Goal: Task Accomplishment & Management: Manage account settings

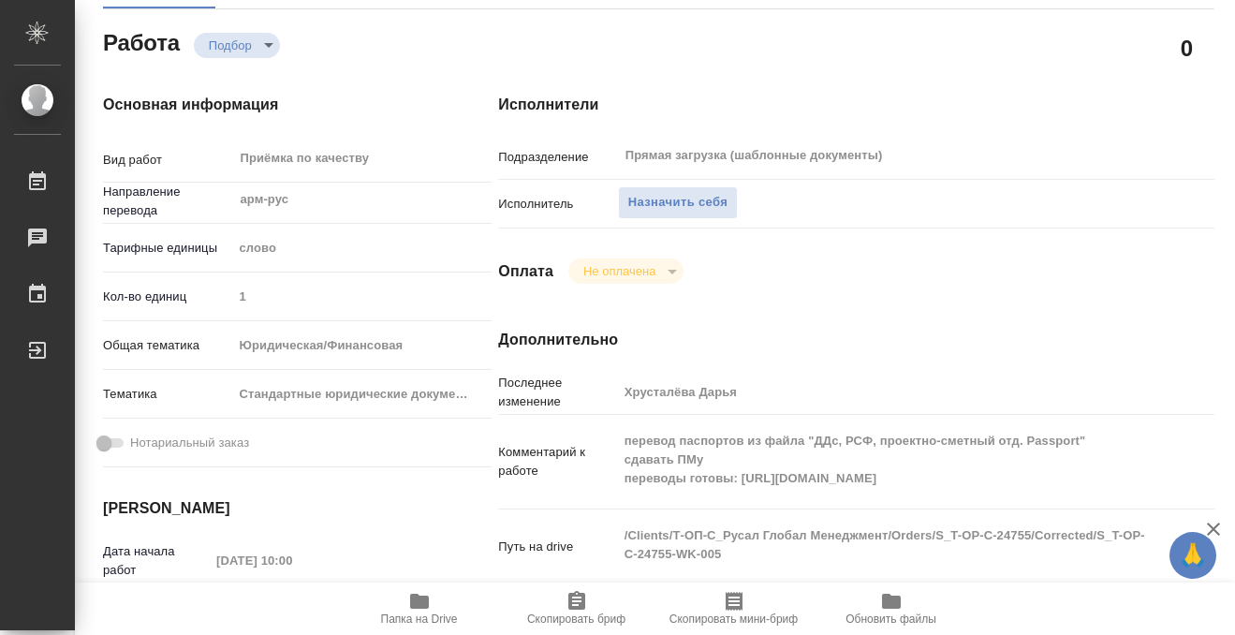
scroll to position [182, 0]
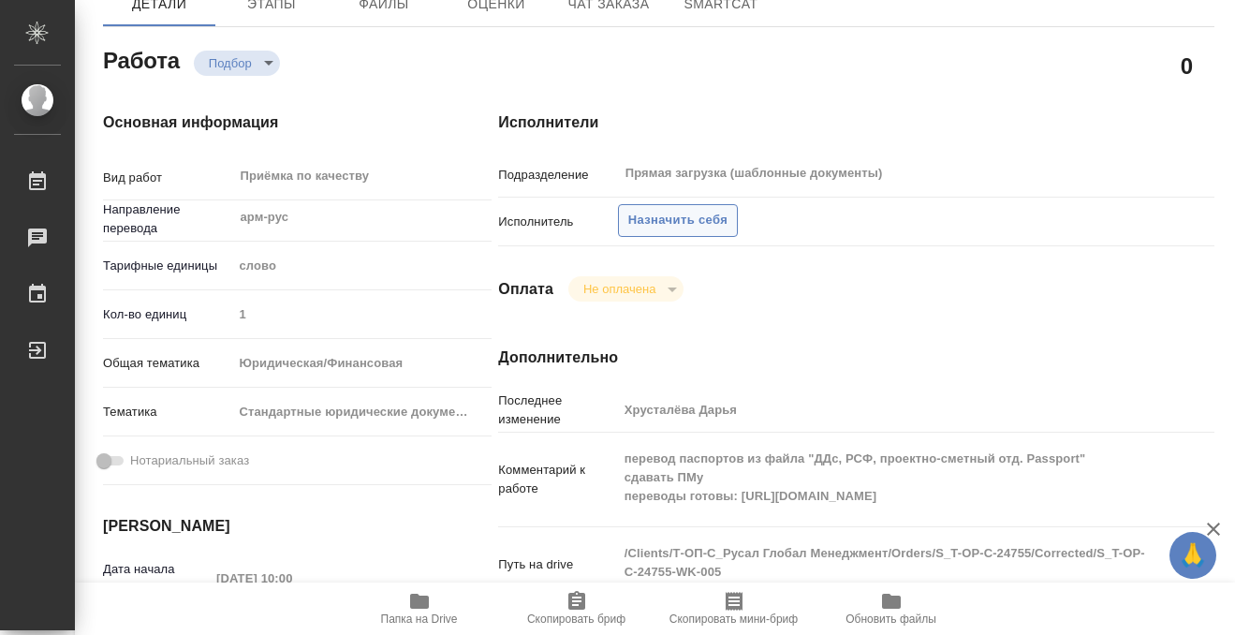
click at [714, 221] on span "Назначить себя" at bounding box center [677, 221] width 99 height 22
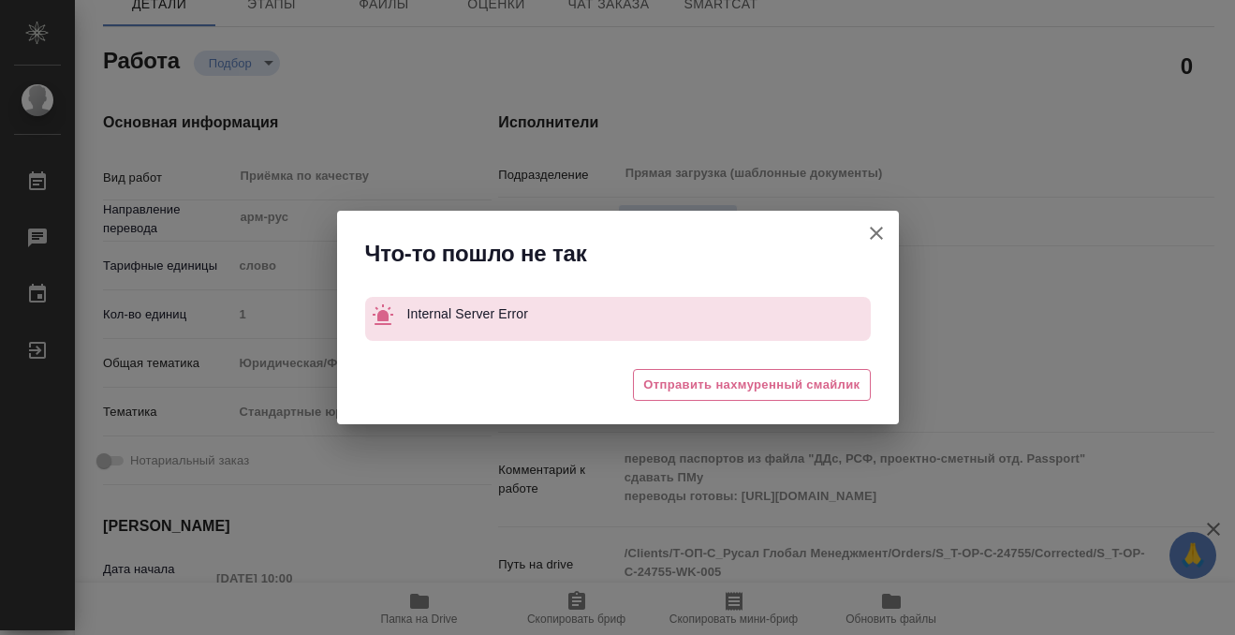
click at [865, 234] on icon "button" at bounding box center [876, 233] width 22 height 22
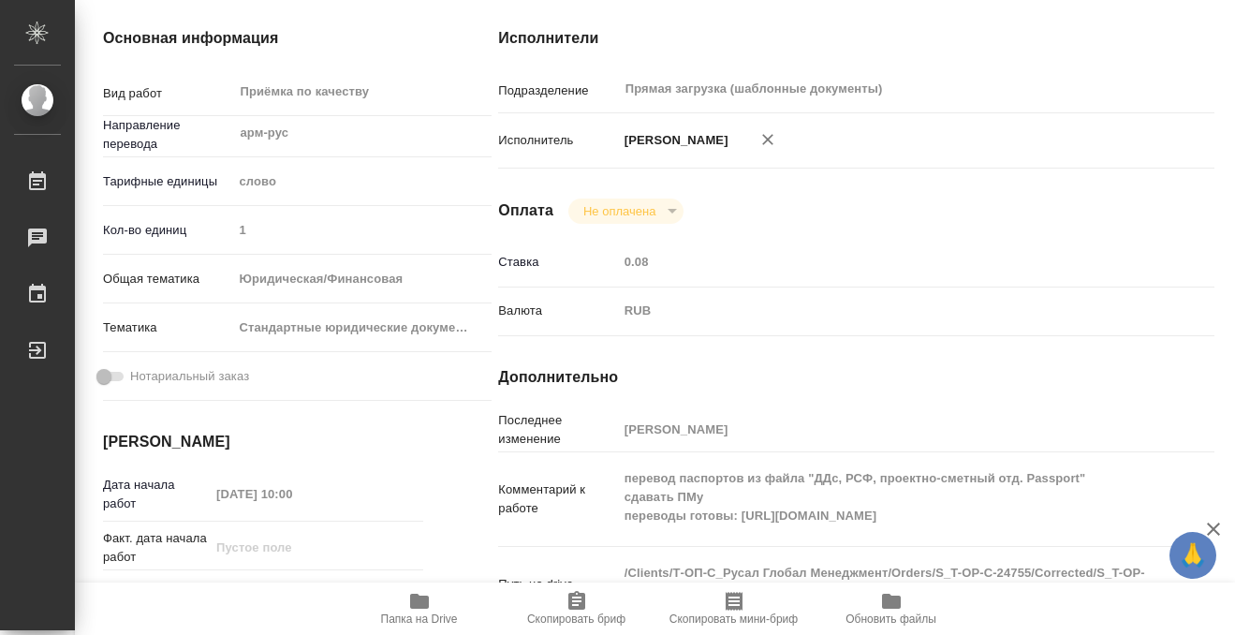
scroll to position [468, 0]
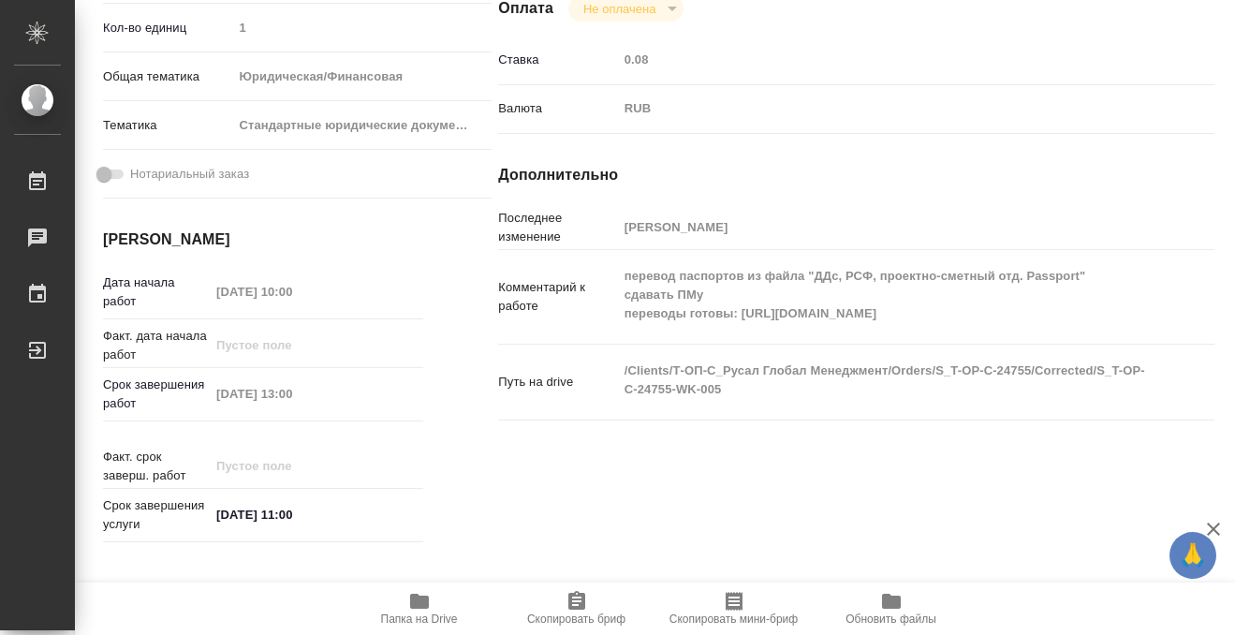
click at [411, 589] on button "Папка на Drive" at bounding box center [419, 608] width 157 height 52
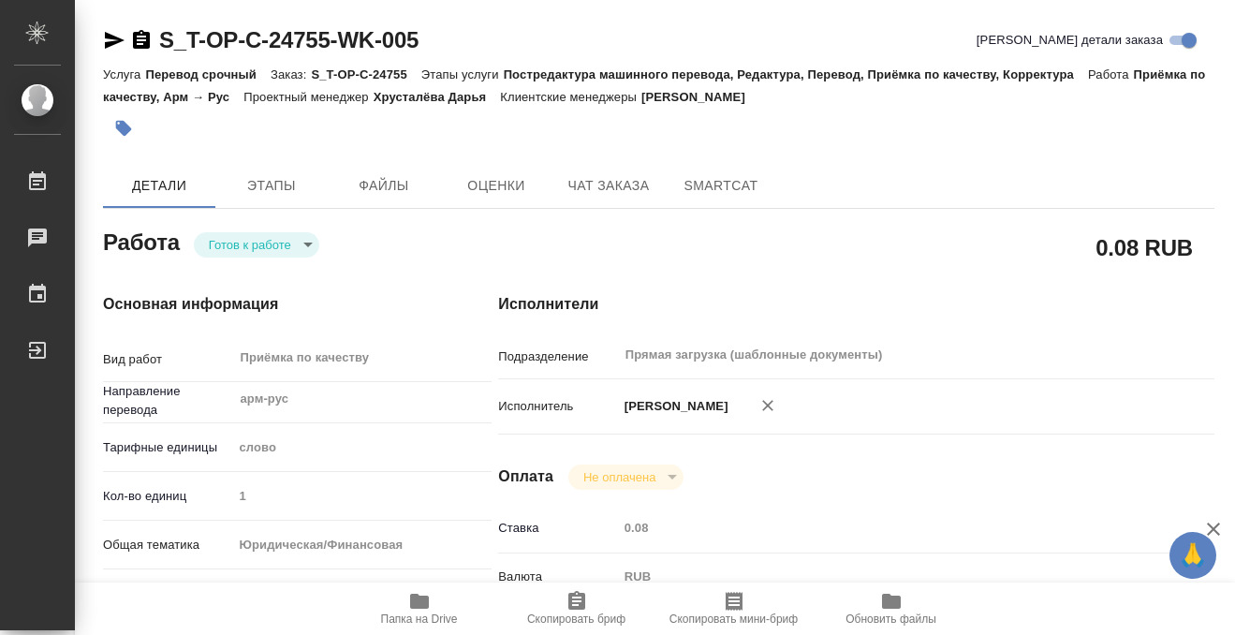
click at [135, 125] on button "button" at bounding box center [123, 128] width 41 height 41
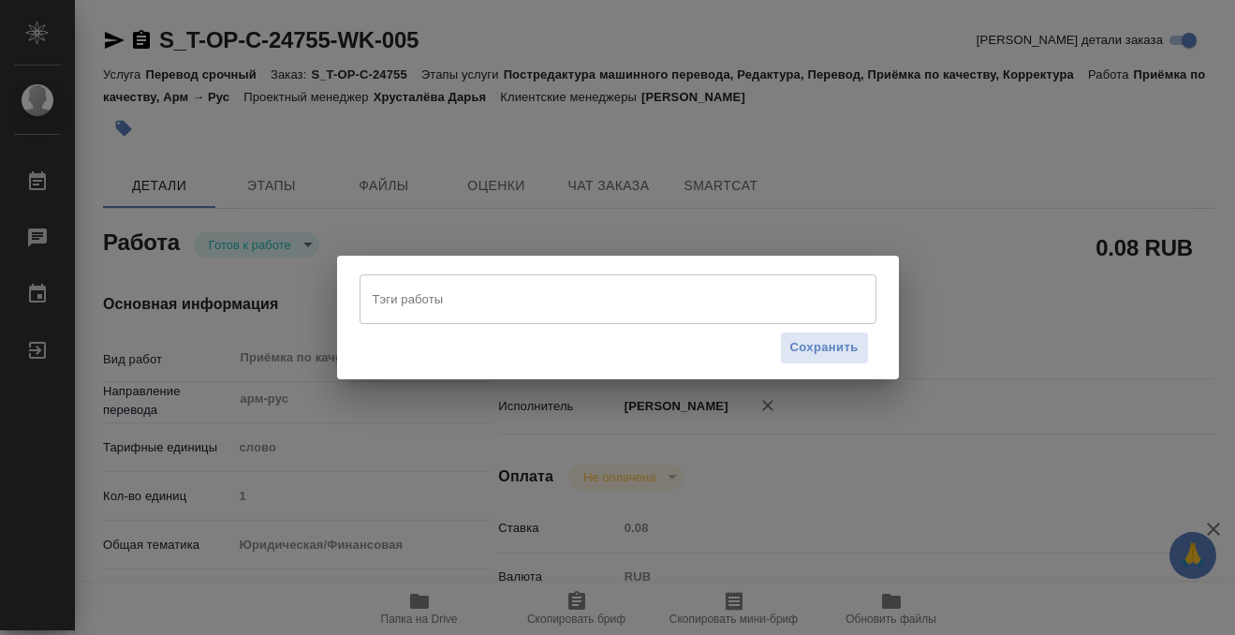
click at [498, 307] on input "Тэги работы" at bounding box center [600, 299] width 464 height 32
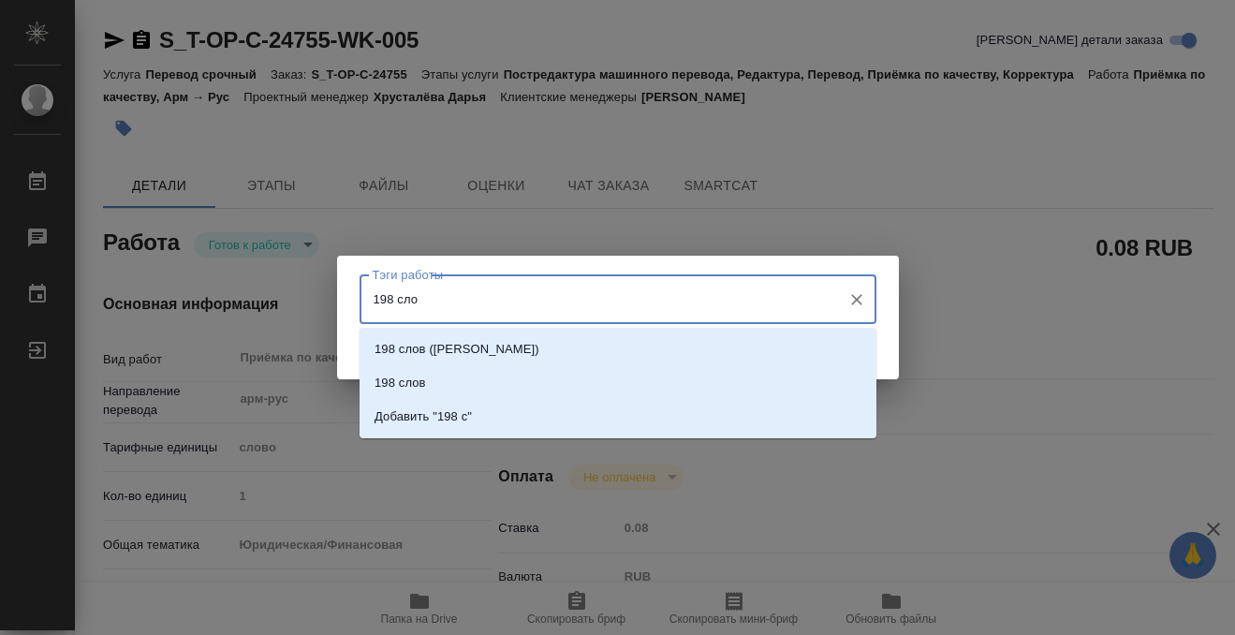
type input "198 слов"
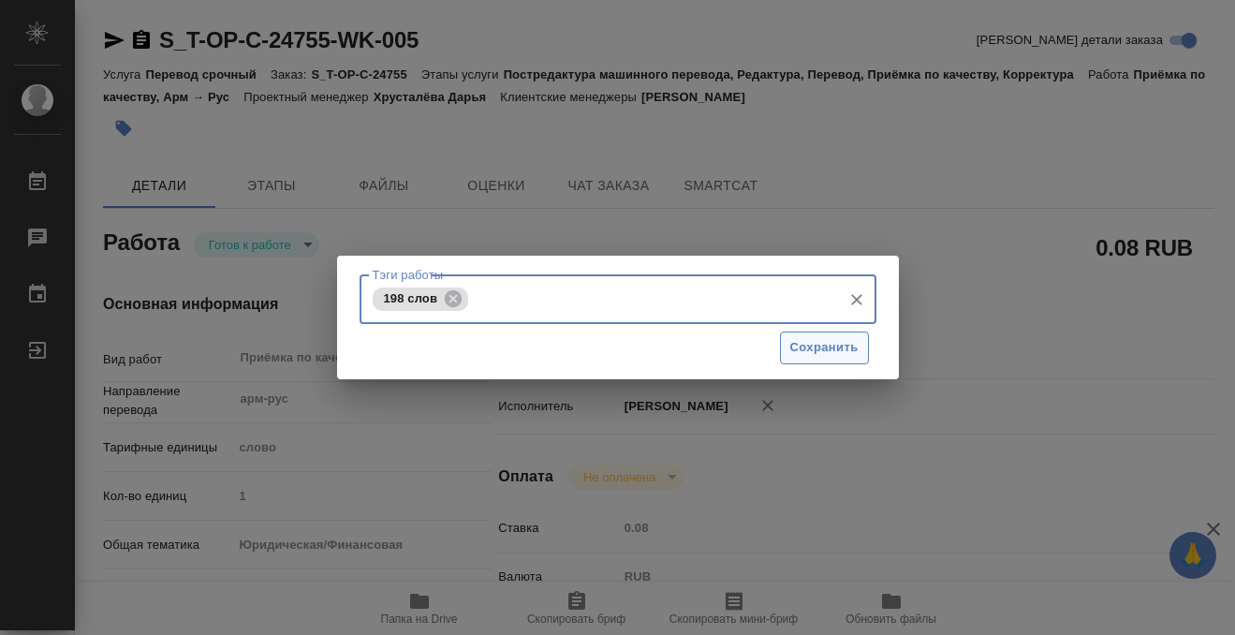
click at [790, 352] on span "Сохранить" at bounding box center [824, 348] width 68 height 22
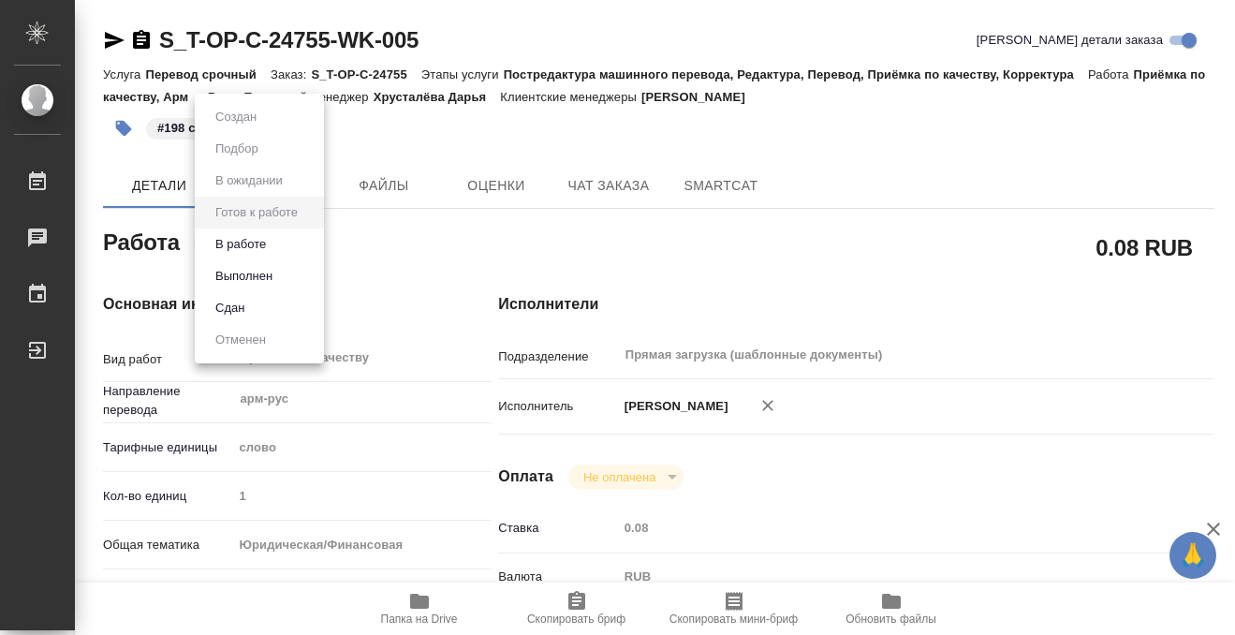
type input "readyForWork"
type input "арм-рус"
type input "5a8b1489cc6b4906c91bfd90"
type input "1"
type input "yr-fn"
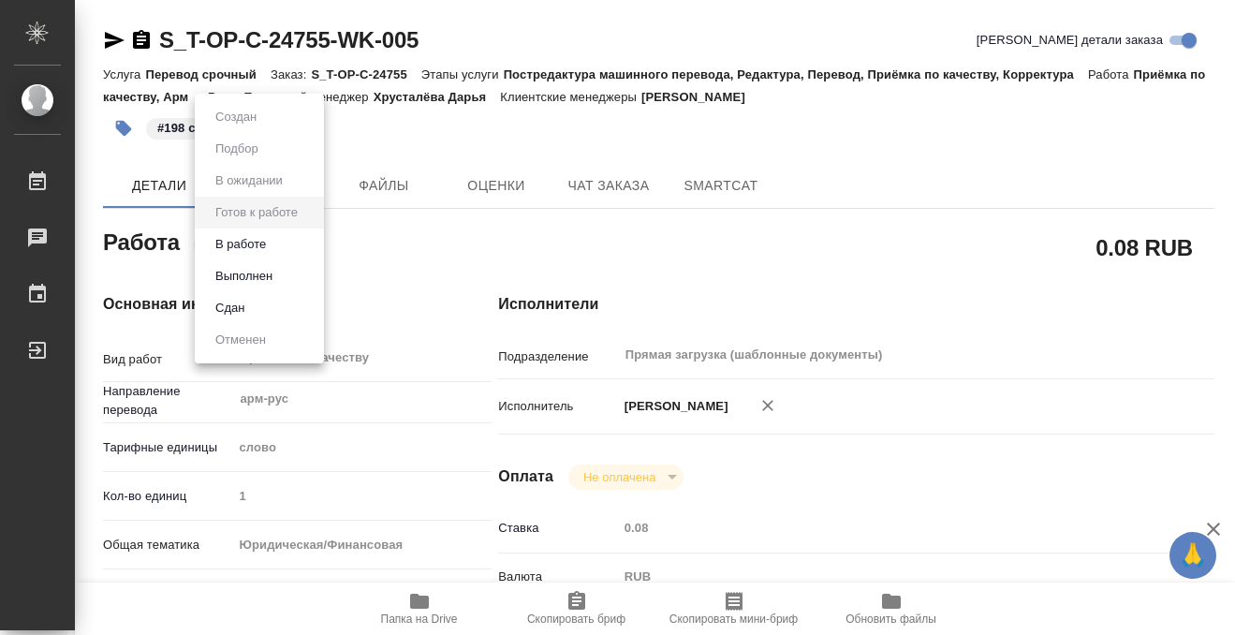
type input "5f647205b73bc97568ca66bf"
type input "[DATE] 10:00"
type input "[DATE] 13:00"
type input "[DATE] 11:00"
type input "Прямая загрузка (шаблонные документы)"
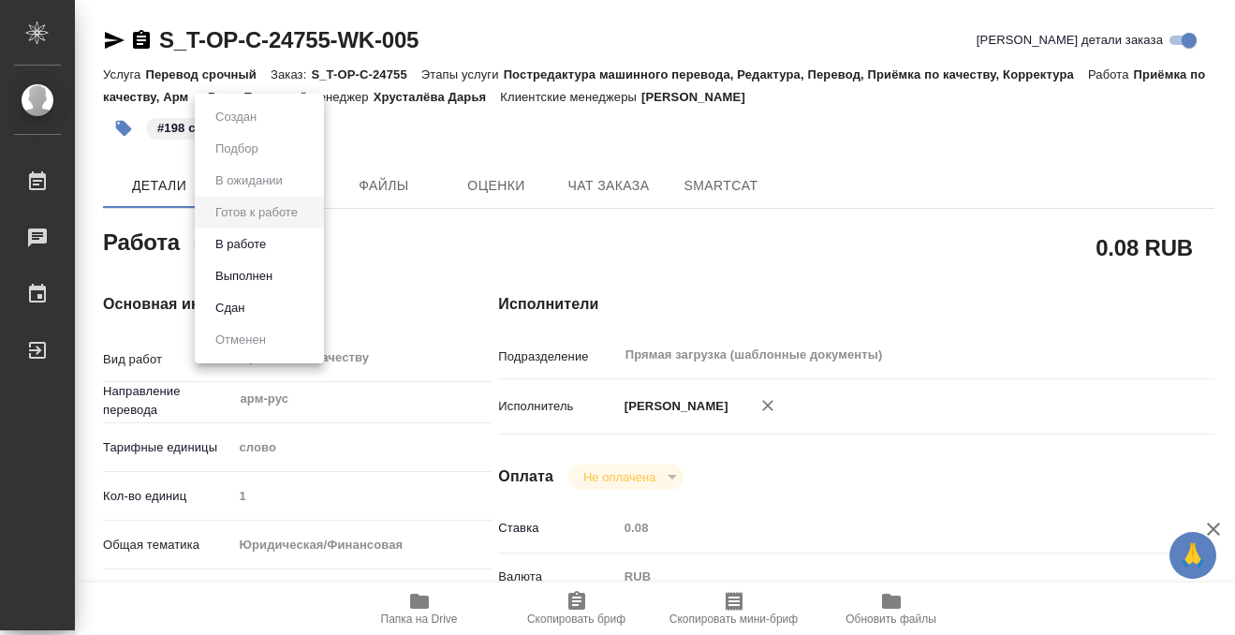
type input "notPayed"
type input "0.08"
type input "RUB"
type input "Кобзева Елизавета"
type input "S_T-OP-C-24755"
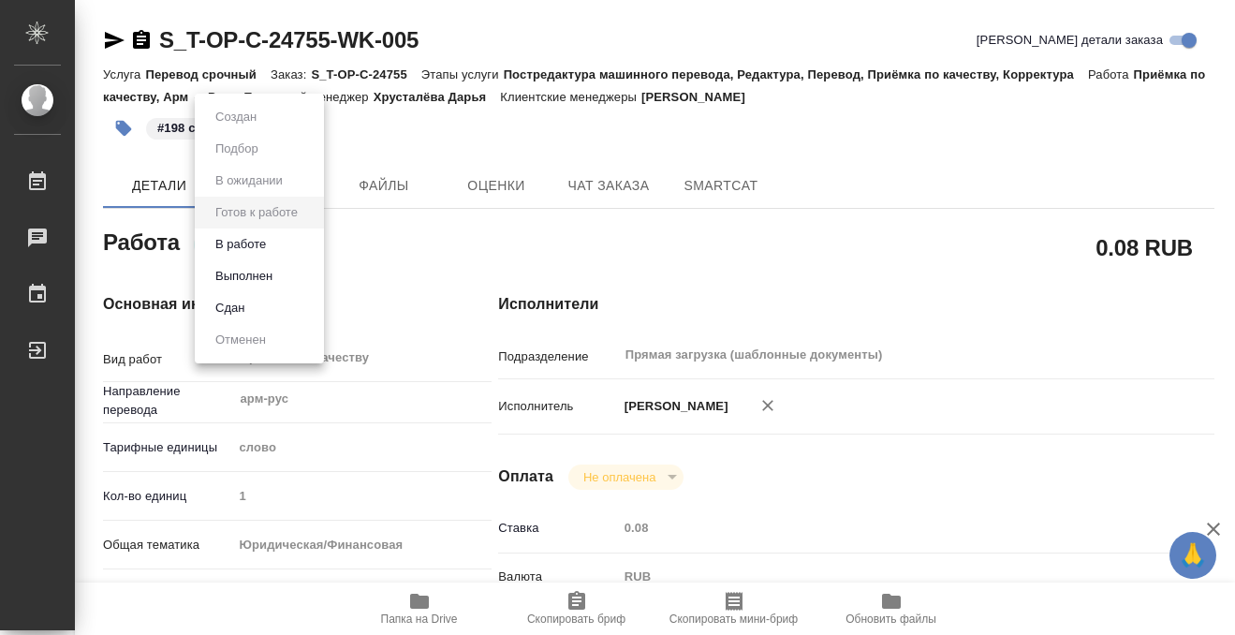
type input "Т-ОП-С-46396"
type input "Перевод срочный"
type input "Постредактура машинного перевода, Редактура, Перевод, Приёмка по качеству, Корр…"
type input "[PERSON_NAME]"
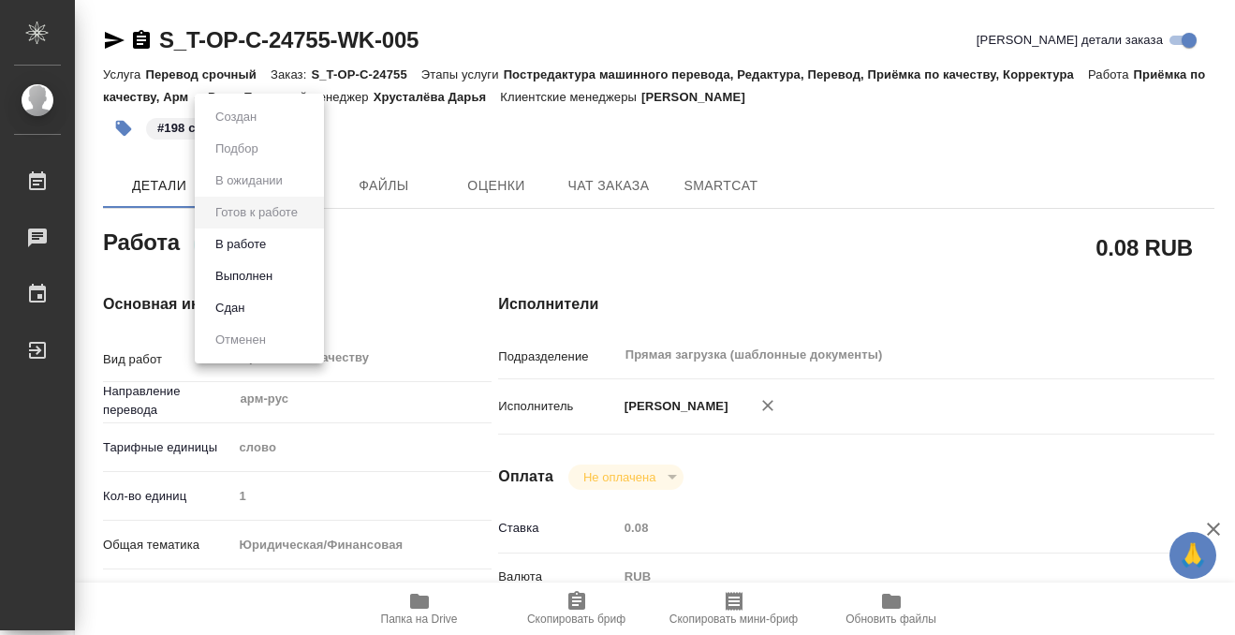
type input "/Clients/Т-ОП-С_Русал Глобал Менеджмент/Orders/S_T-OP-C-24755"
click at [248, 246] on body "🙏 .cls-1 fill:#fff; AWATERA Kobzeva Elizaveta Работы 0 Чаты График Выйти S_T-OP…" at bounding box center [617, 317] width 1235 height 635
click at [242, 270] on button "Выполнен" at bounding box center [244, 276] width 68 height 21
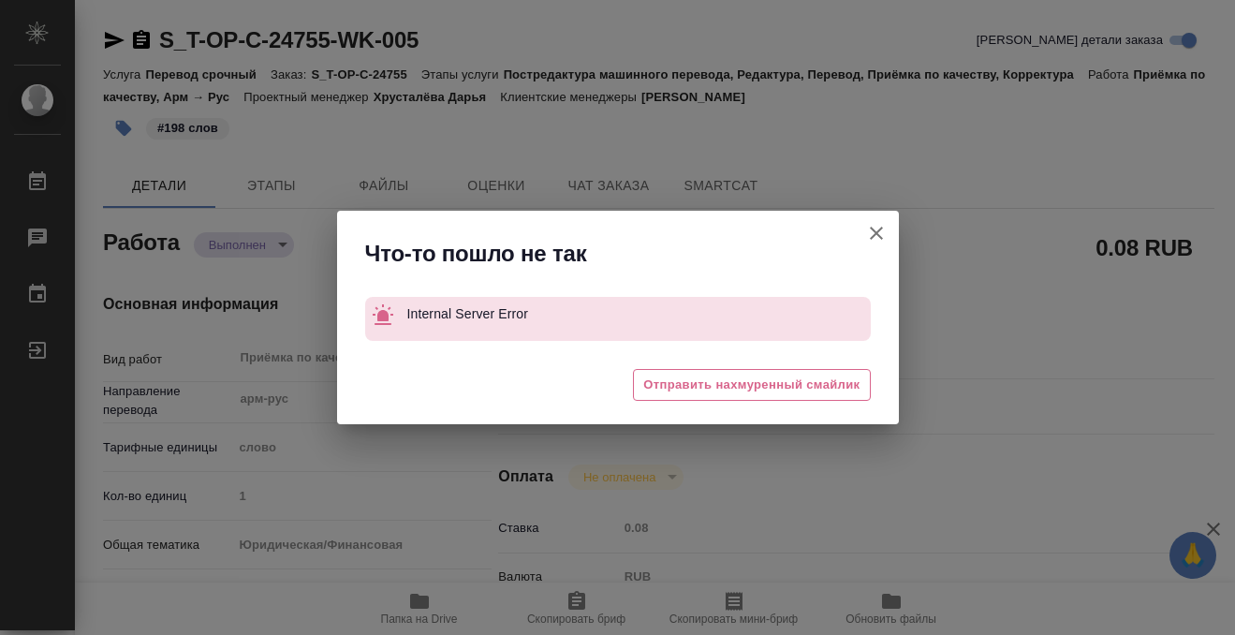
type textarea "x"
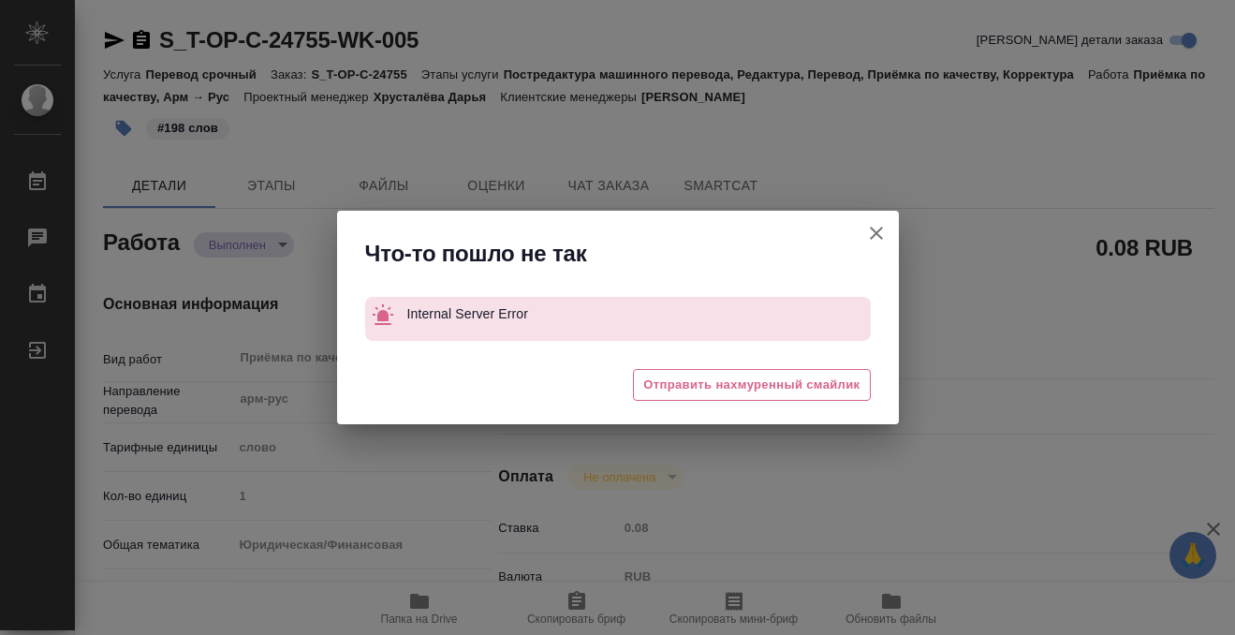
type textarea "x"
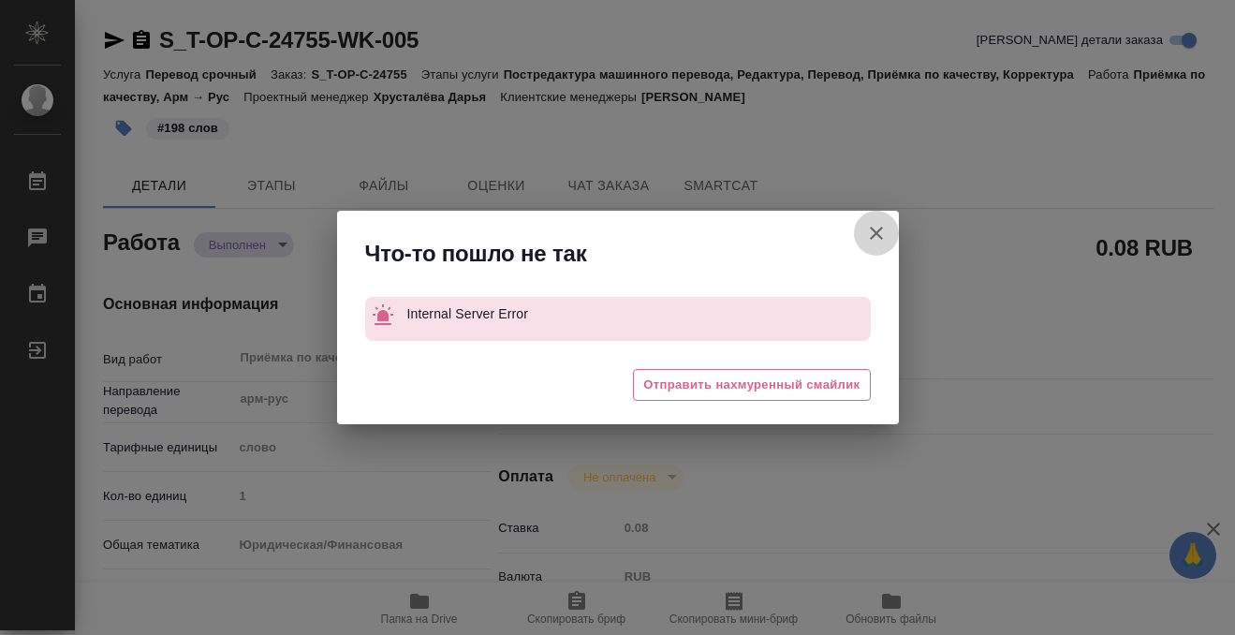
click at [865, 225] on icon "button" at bounding box center [876, 233] width 22 height 22
type textarea "x"
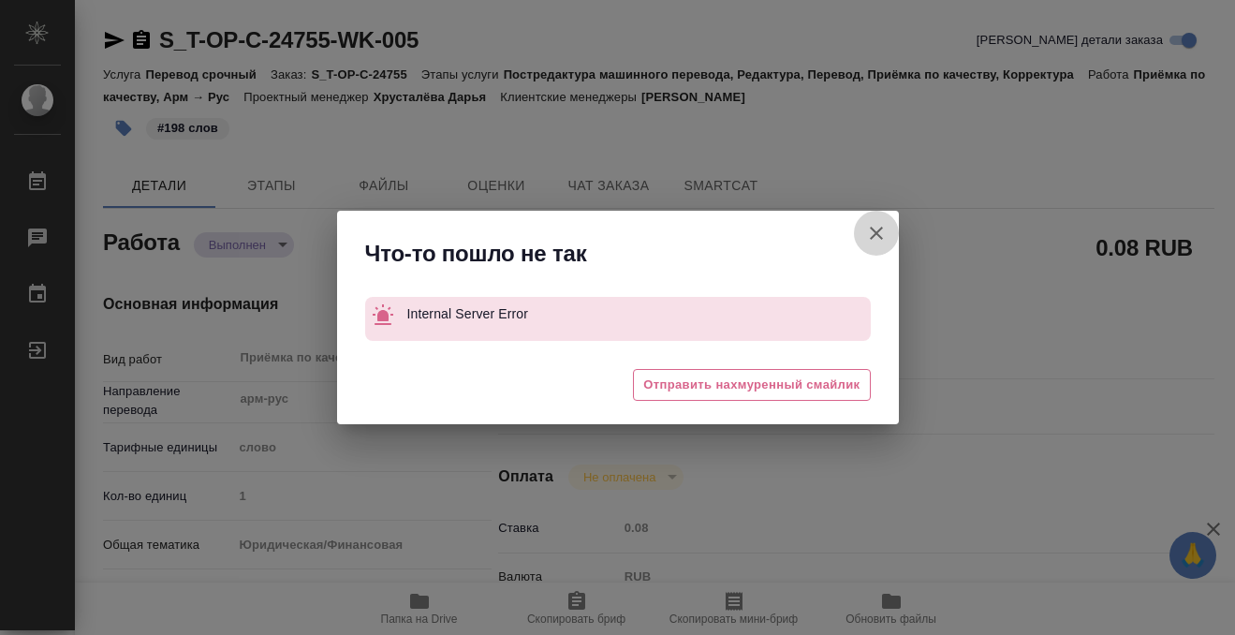
type textarea "x"
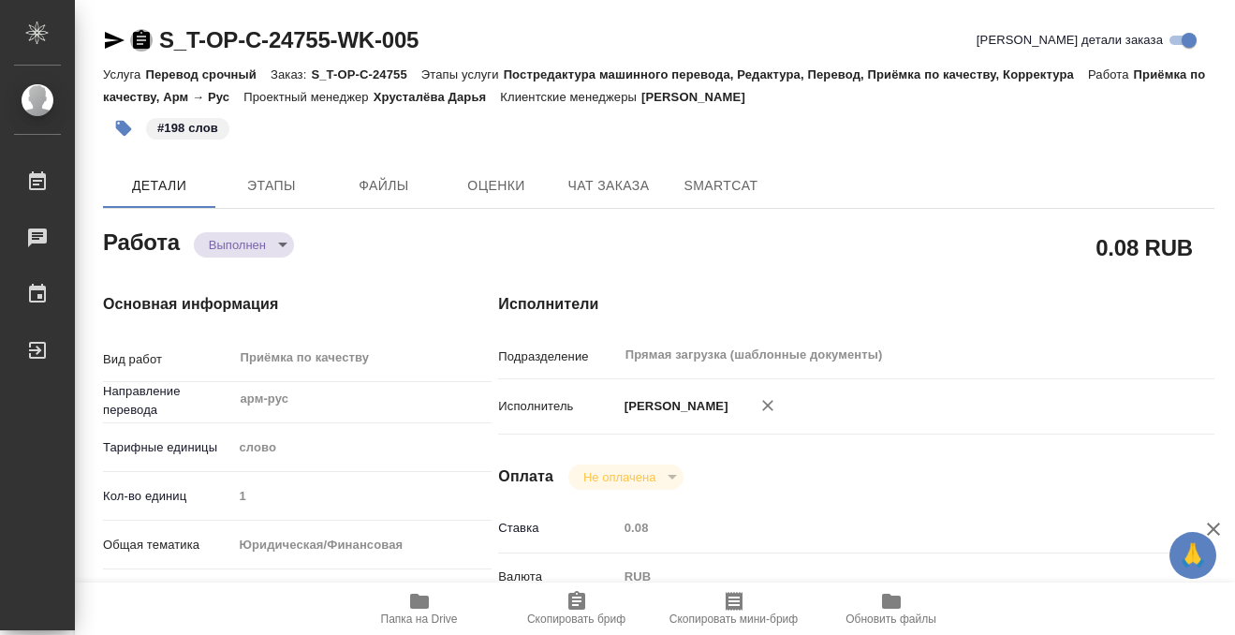
click at [141, 37] on icon "button" at bounding box center [141, 39] width 17 height 19
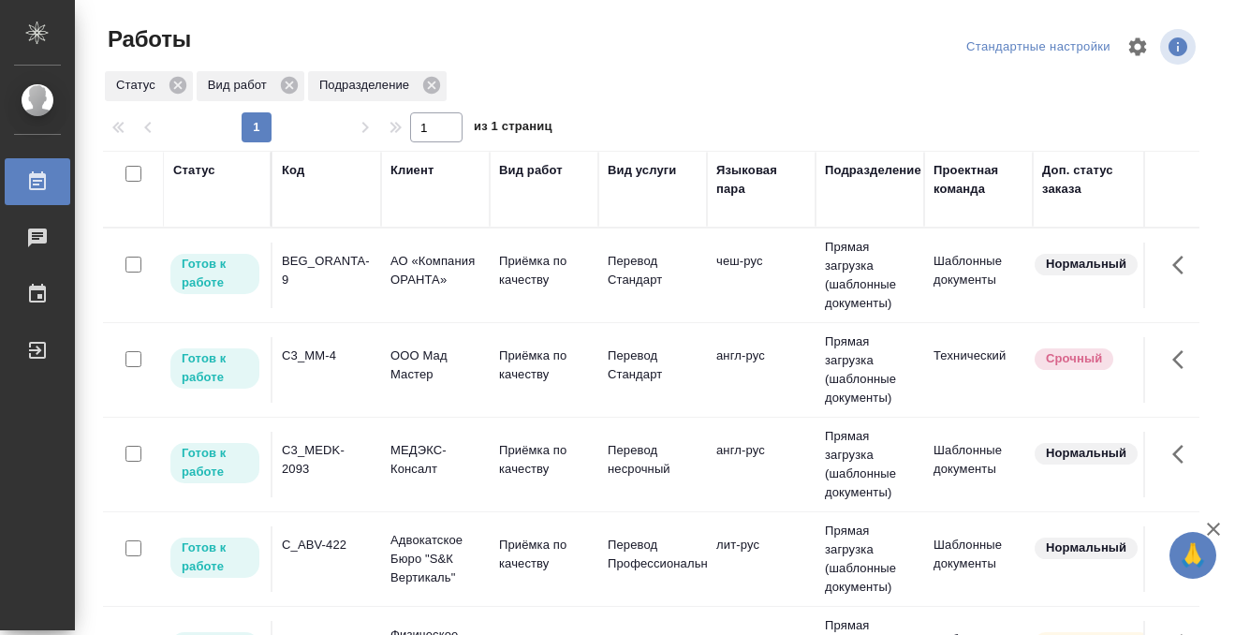
click at [186, 169] on div "Статус" at bounding box center [194, 170] width 42 height 19
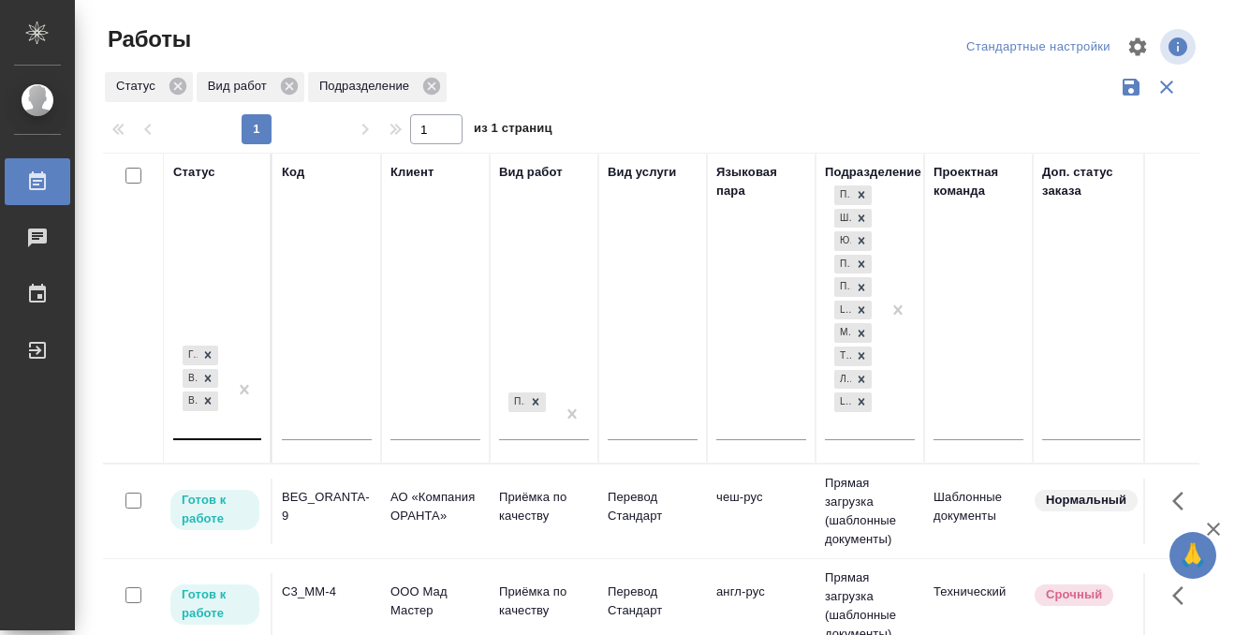
click at [236, 416] on div at bounding box center [245, 390] width 34 height 96
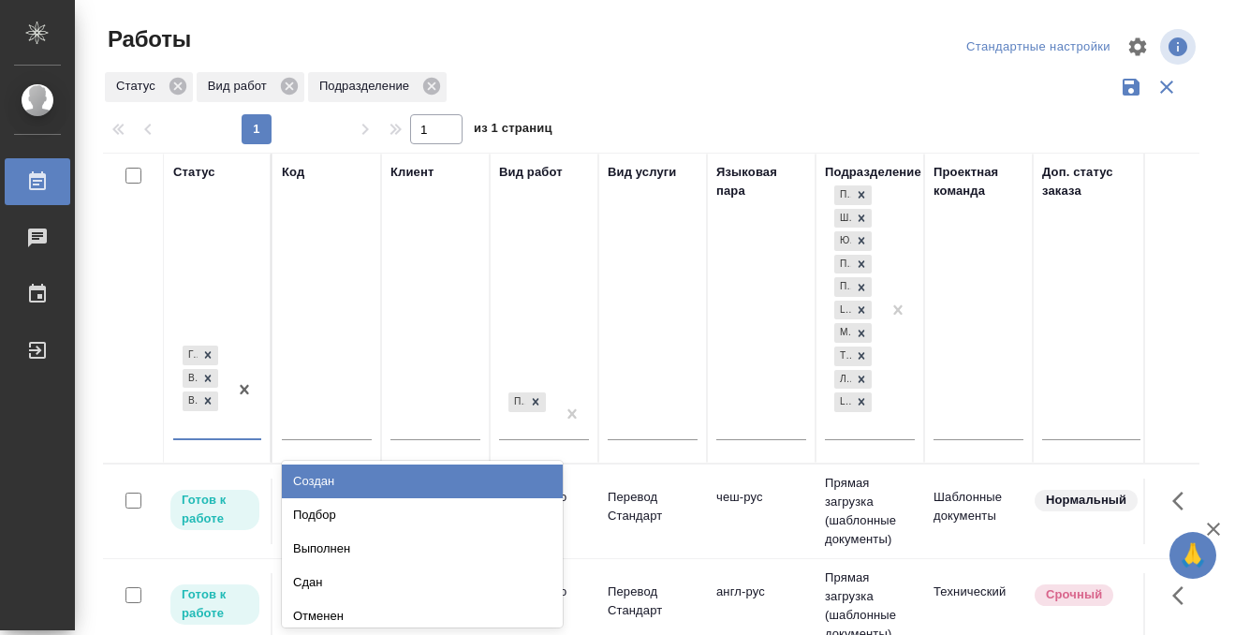
scroll to position [9, 0]
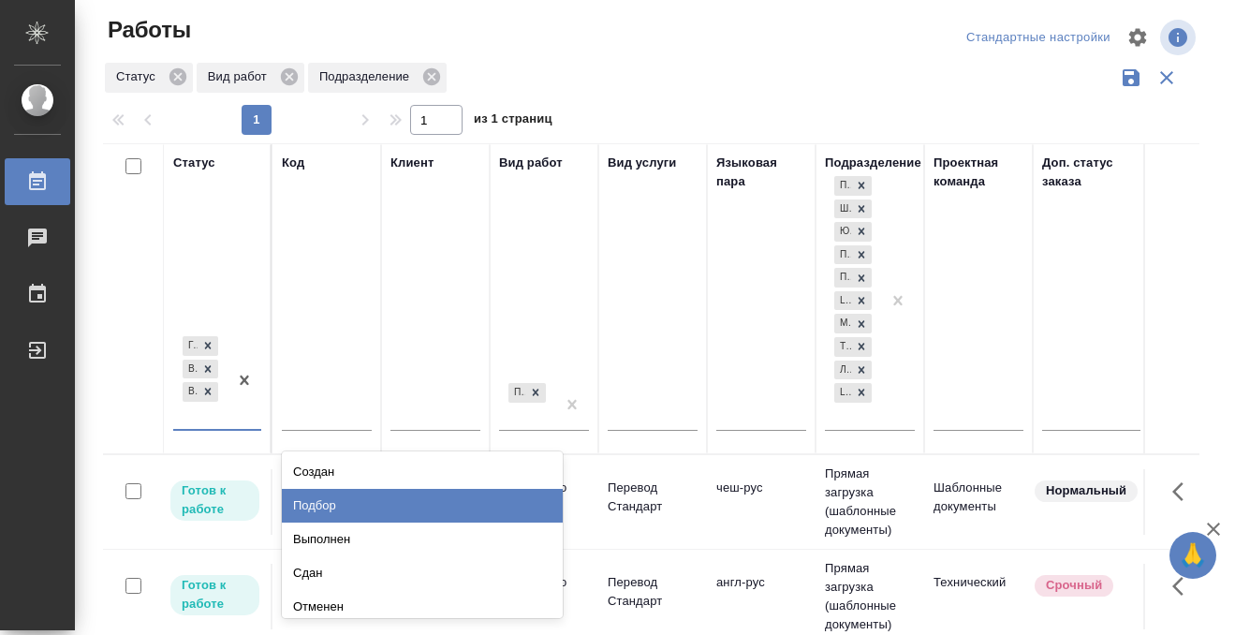
click at [382, 517] on div "Подбор" at bounding box center [422, 506] width 281 height 34
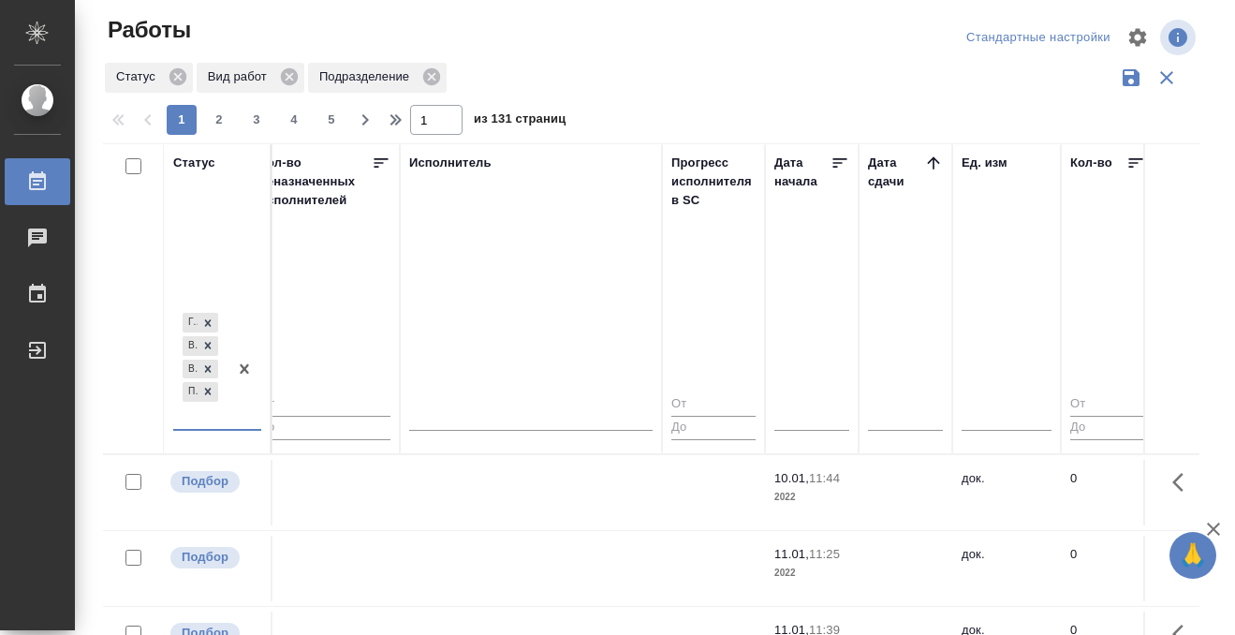
scroll to position [0, 1121]
click at [933, 163] on icon at bounding box center [929, 163] width 19 height 19
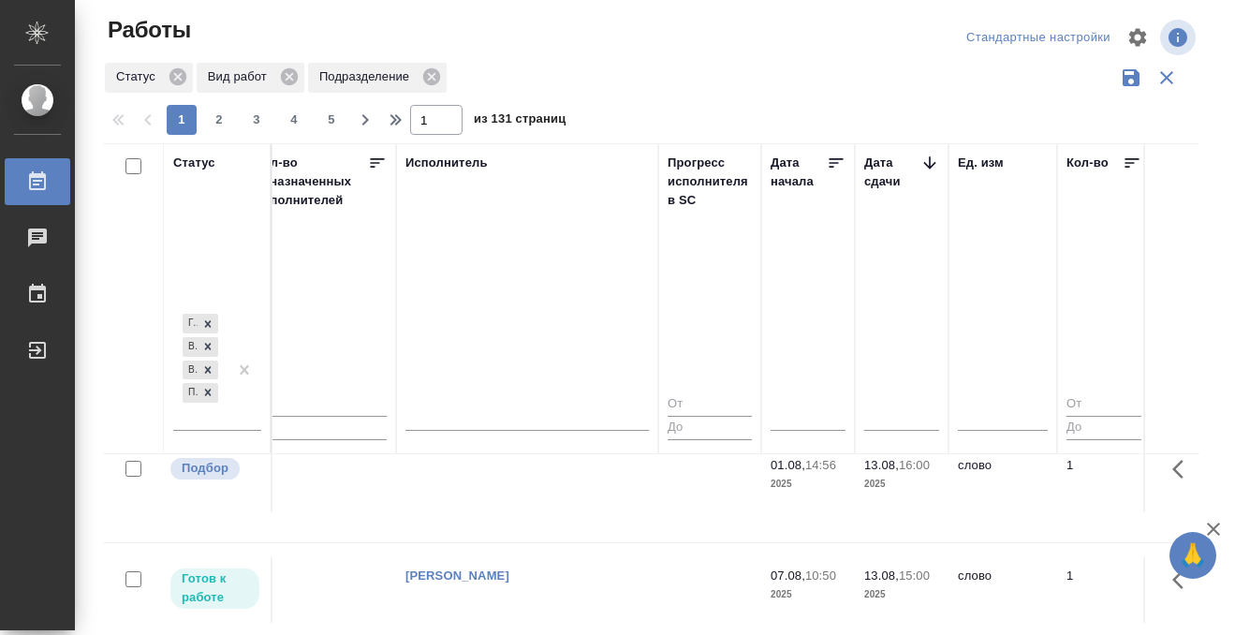
scroll to position [683, 1121]
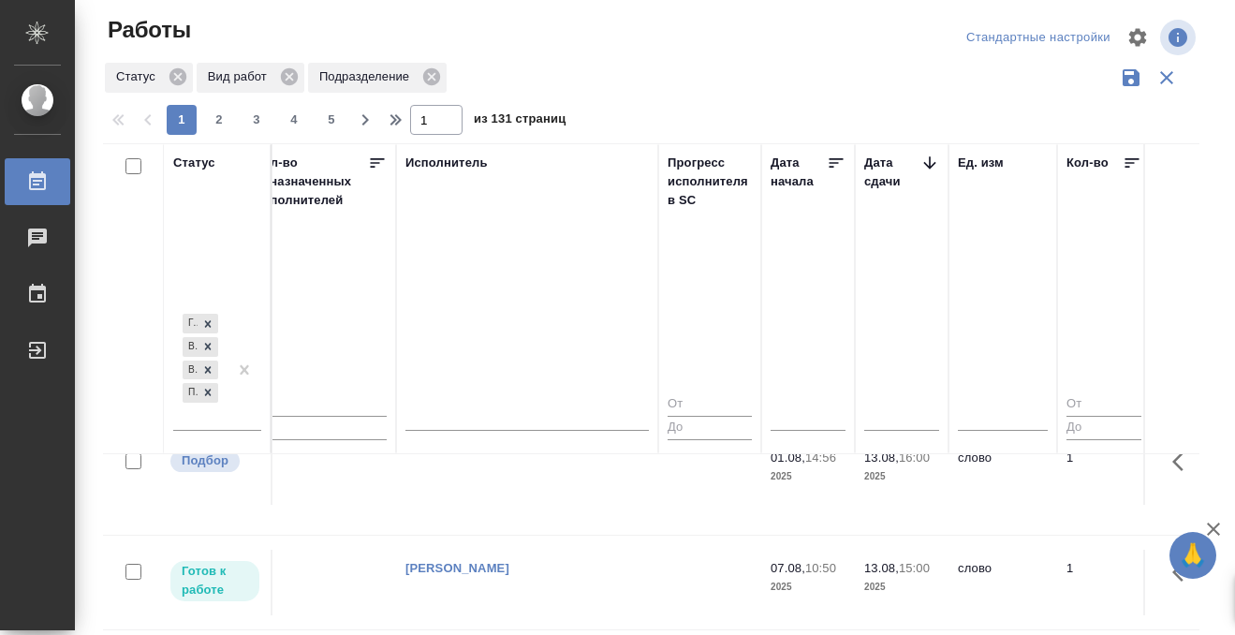
scroll to position [1329, 1121]
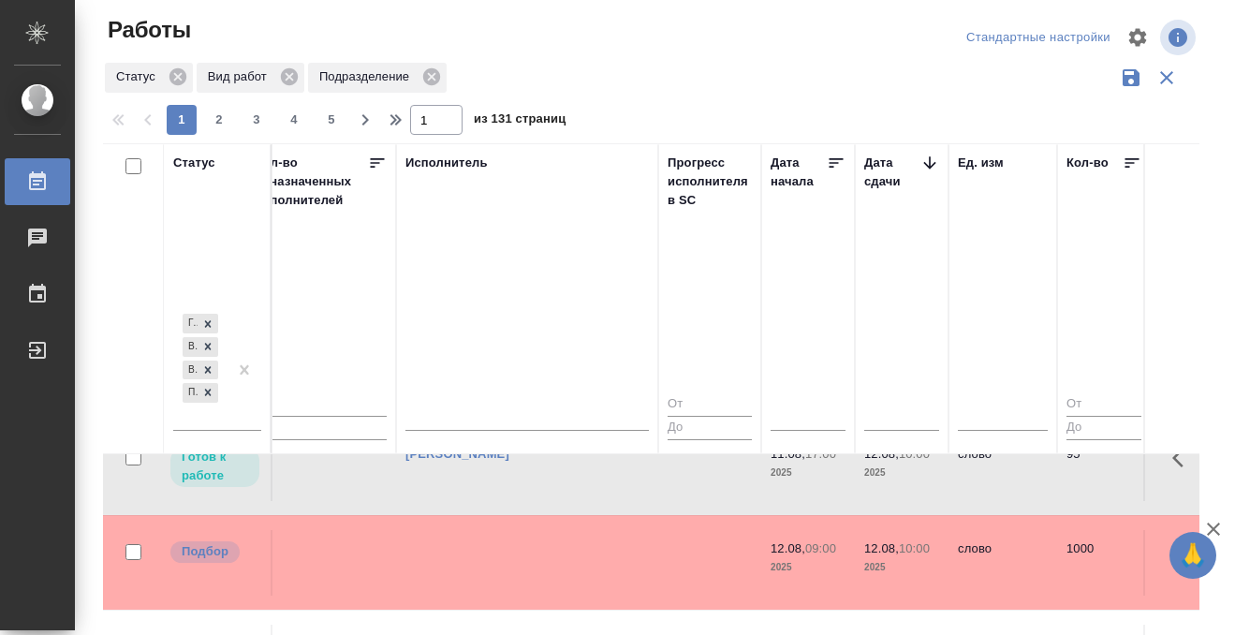
scroll to position [1820, 1121]
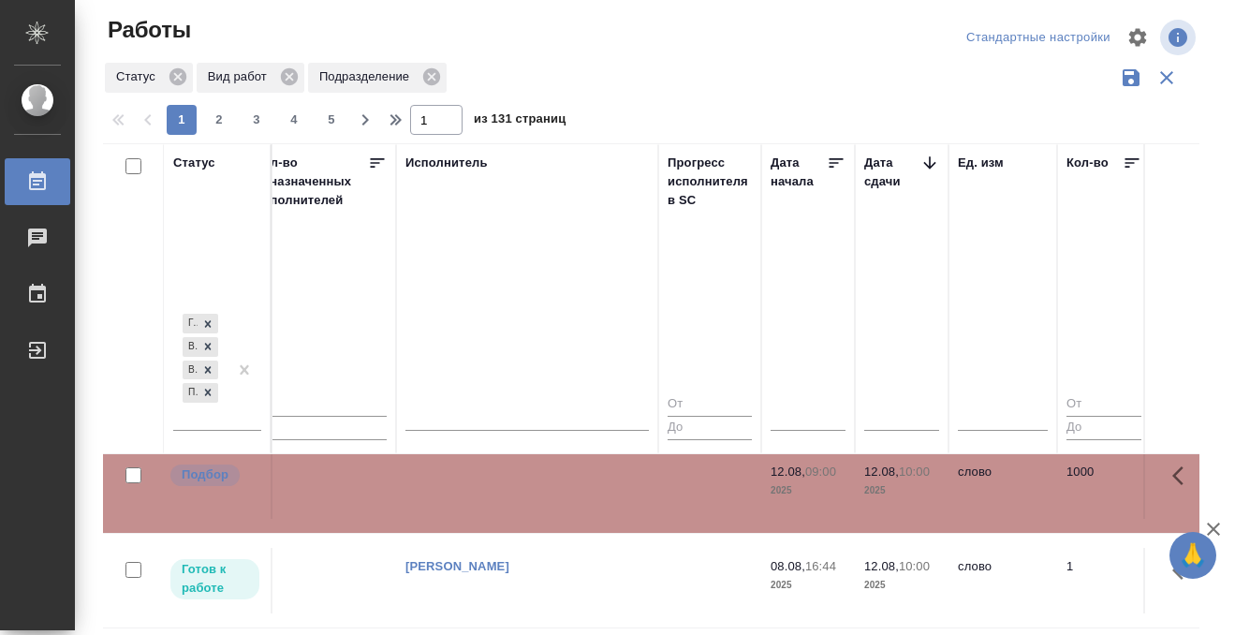
scroll to position [2066, 1121]
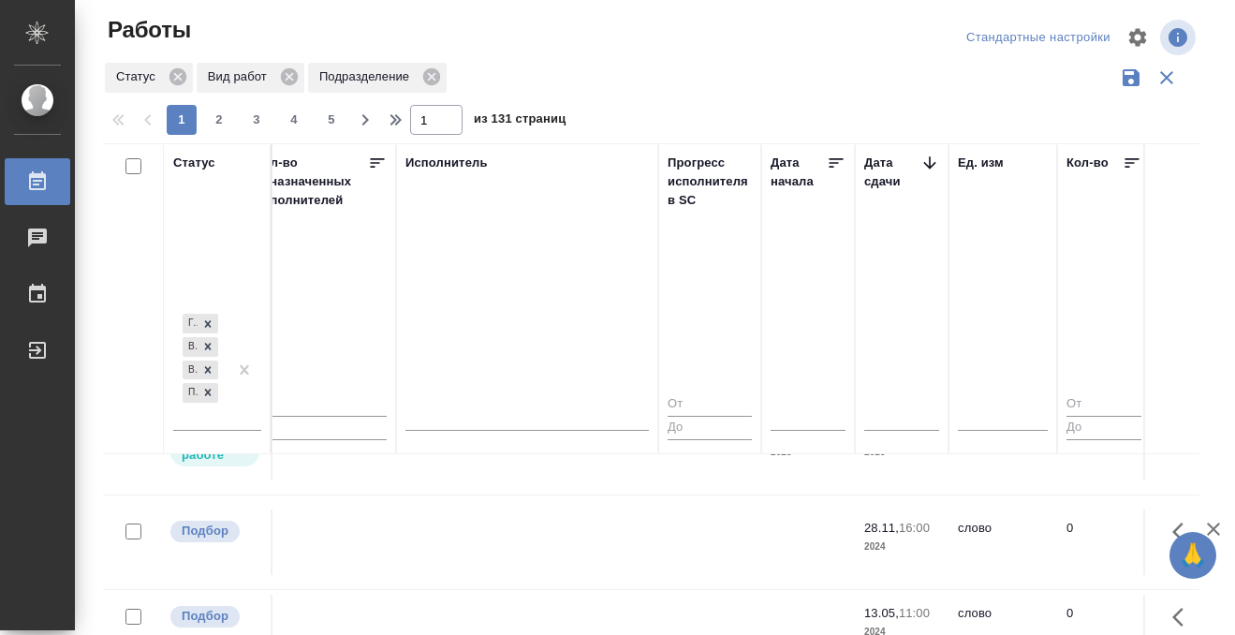
click at [37, 183] on div "Работы" at bounding box center [14, 182] width 47 height 28
click at [37, 182] on div "Работы" at bounding box center [14, 182] width 47 height 28
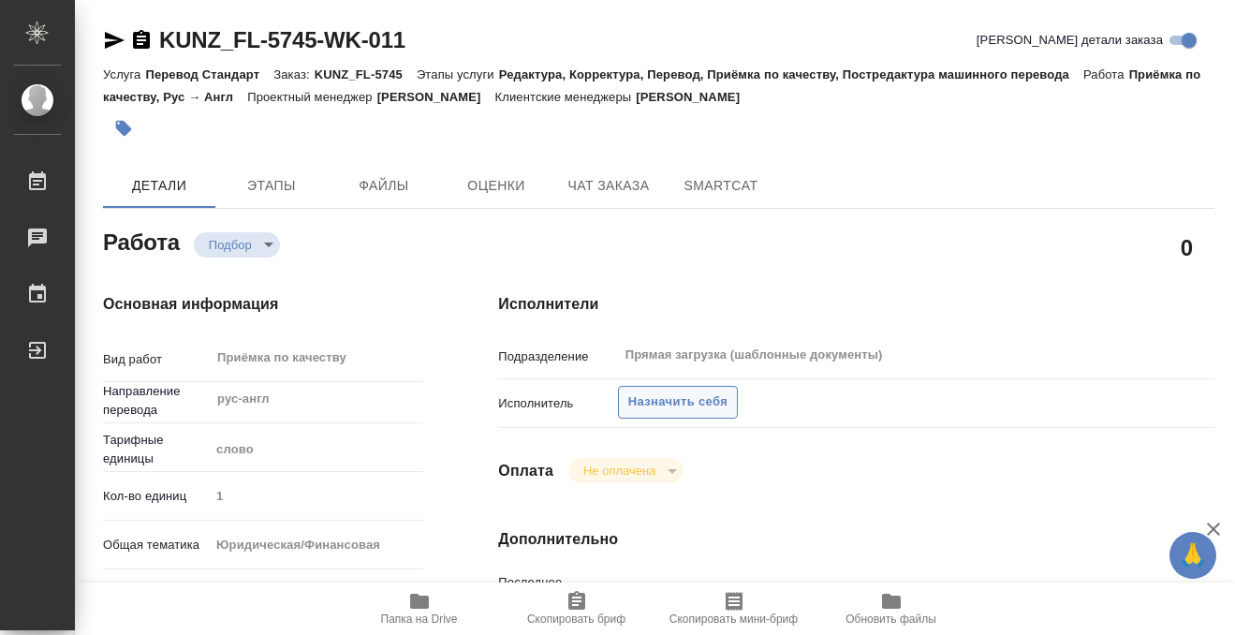
click at [697, 397] on span "Назначить себя" at bounding box center [677, 402] width 99 height 22
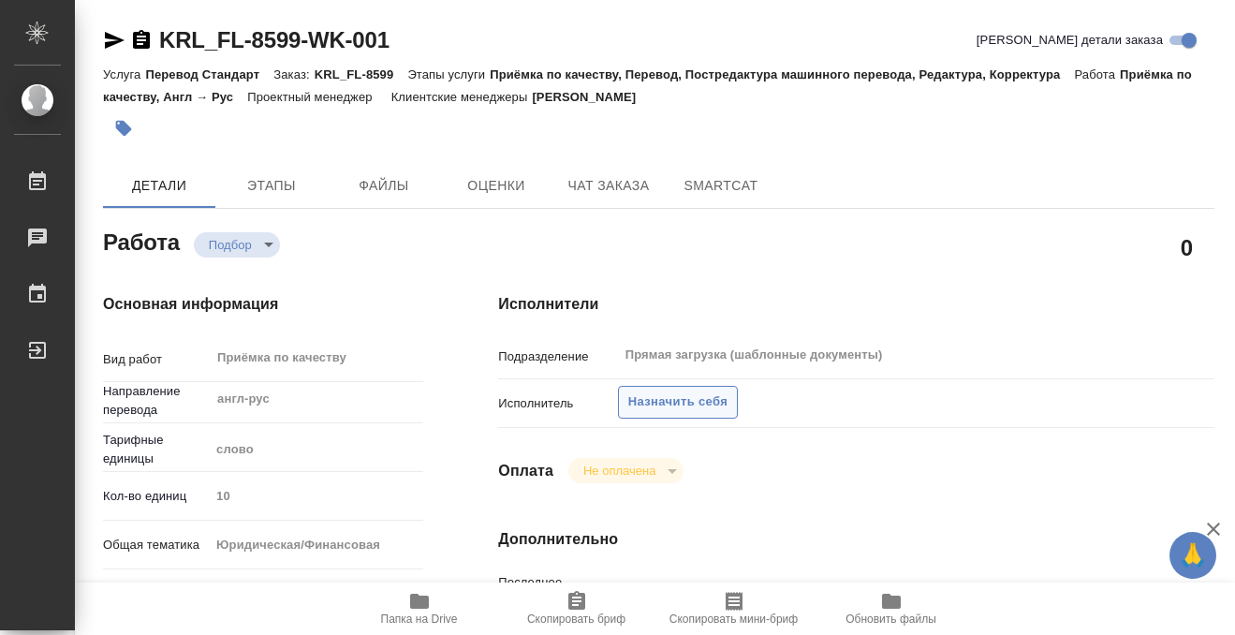
click at [695, 410] on span "Назначить себя" at bounding box center [677, 402] width 99 height 22
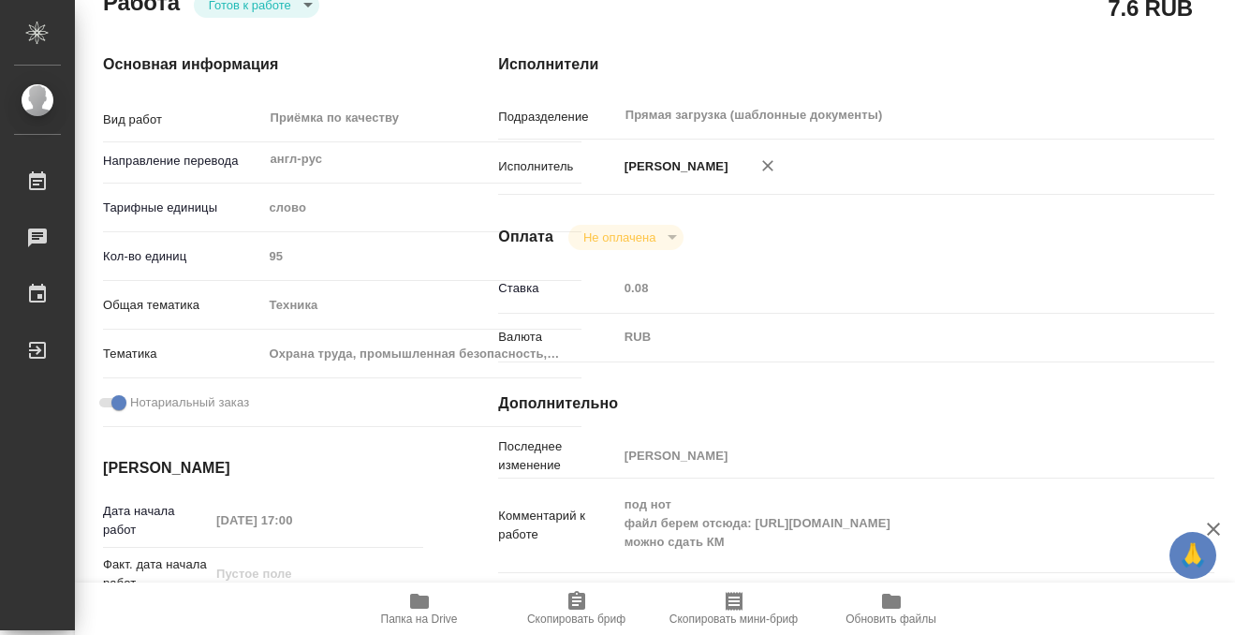
scroll to position [148, 0]
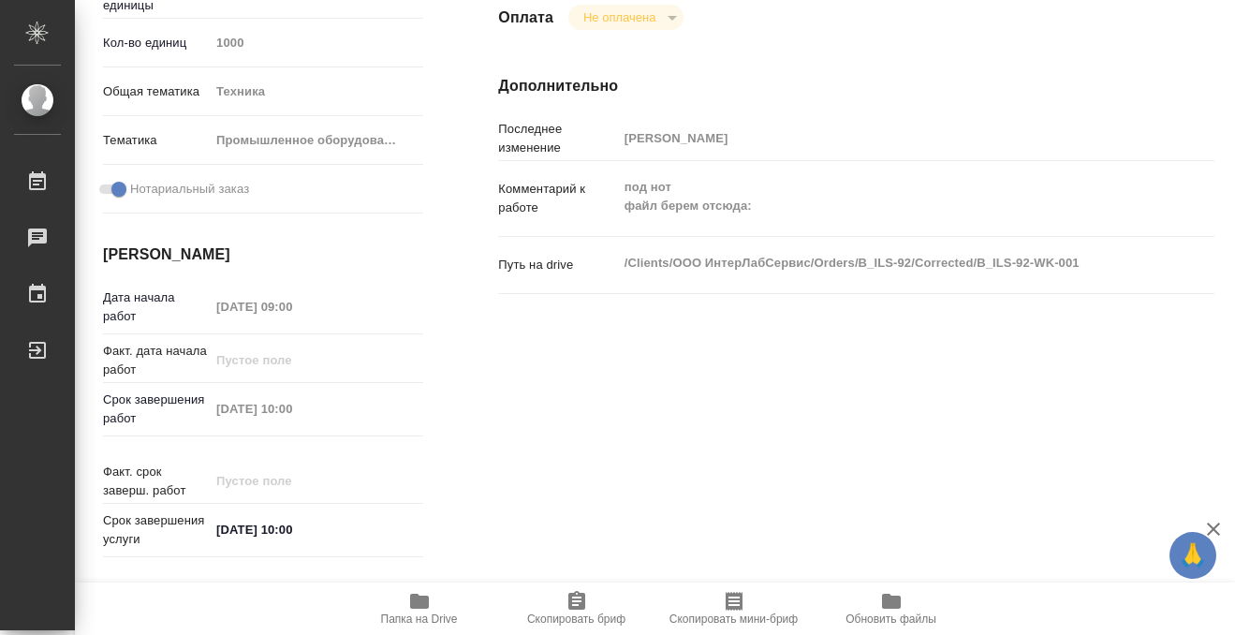
scroll to position [358, 0]
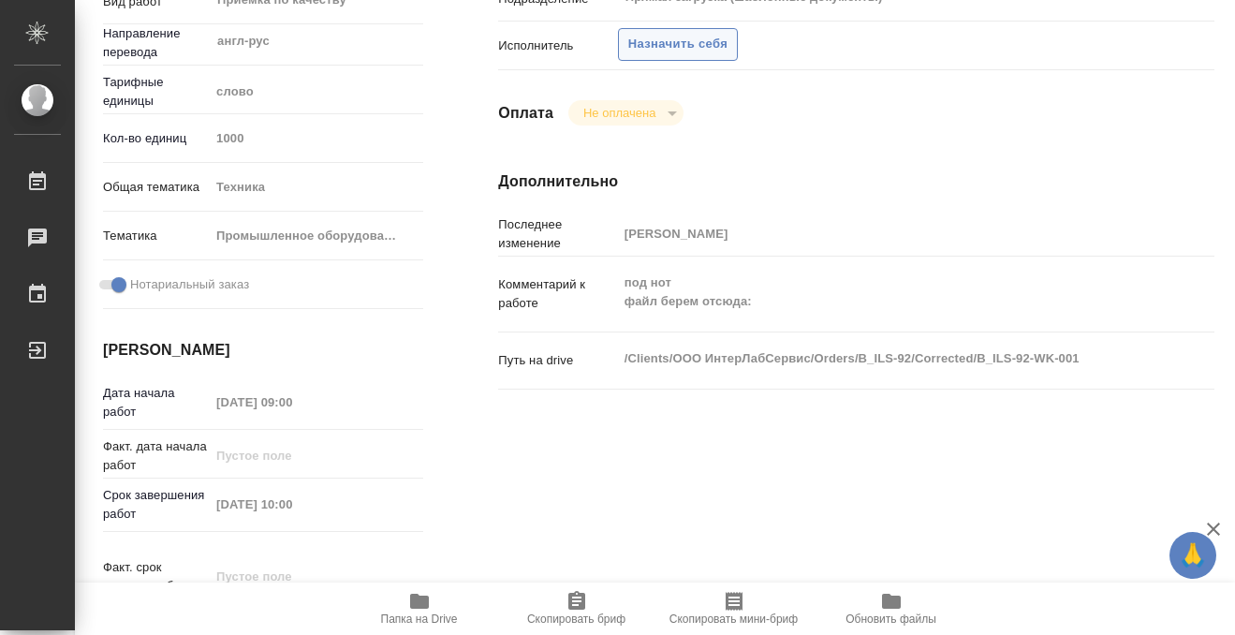
click at [661, 49] on span "Назначить себя" at bounding box center [677, 45] width 99 height 22
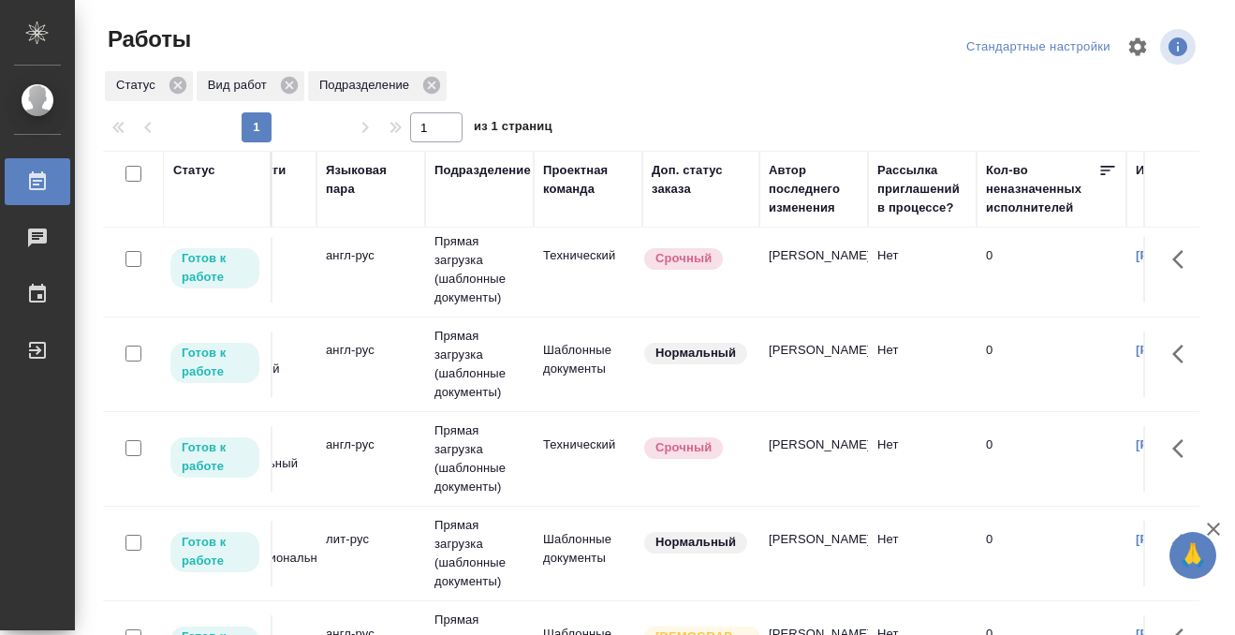
scroll to position [100, 0]
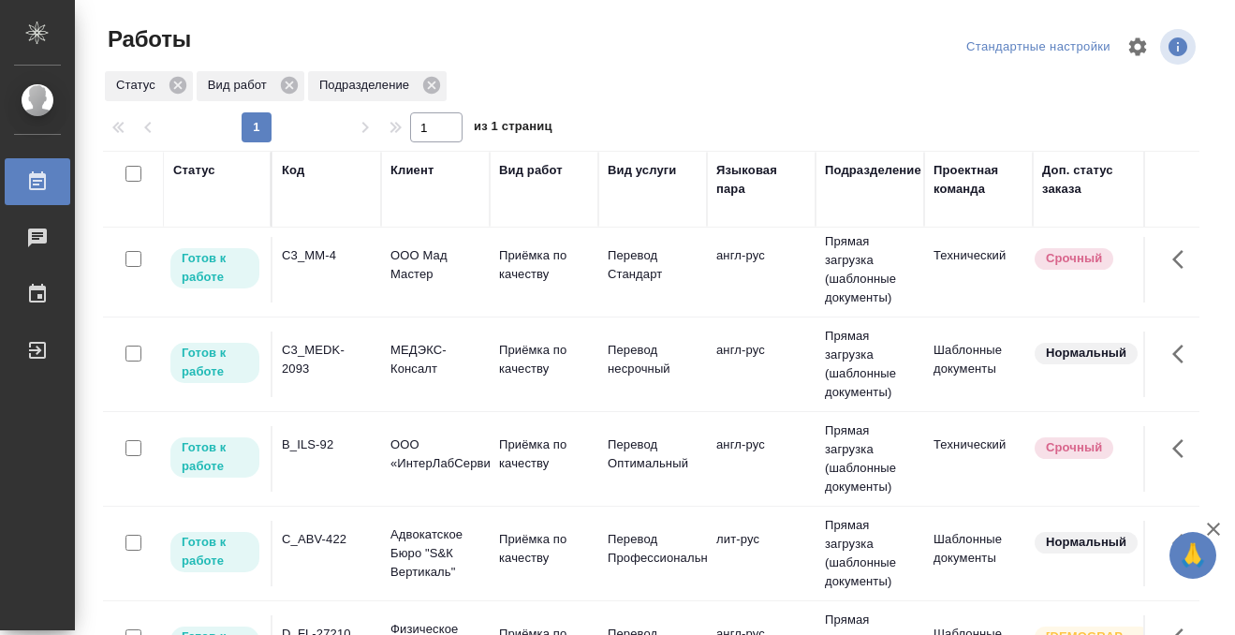
click at [330, 208] on td "C3_MM-4" at bounding box center [326, 175] width 109 height 66
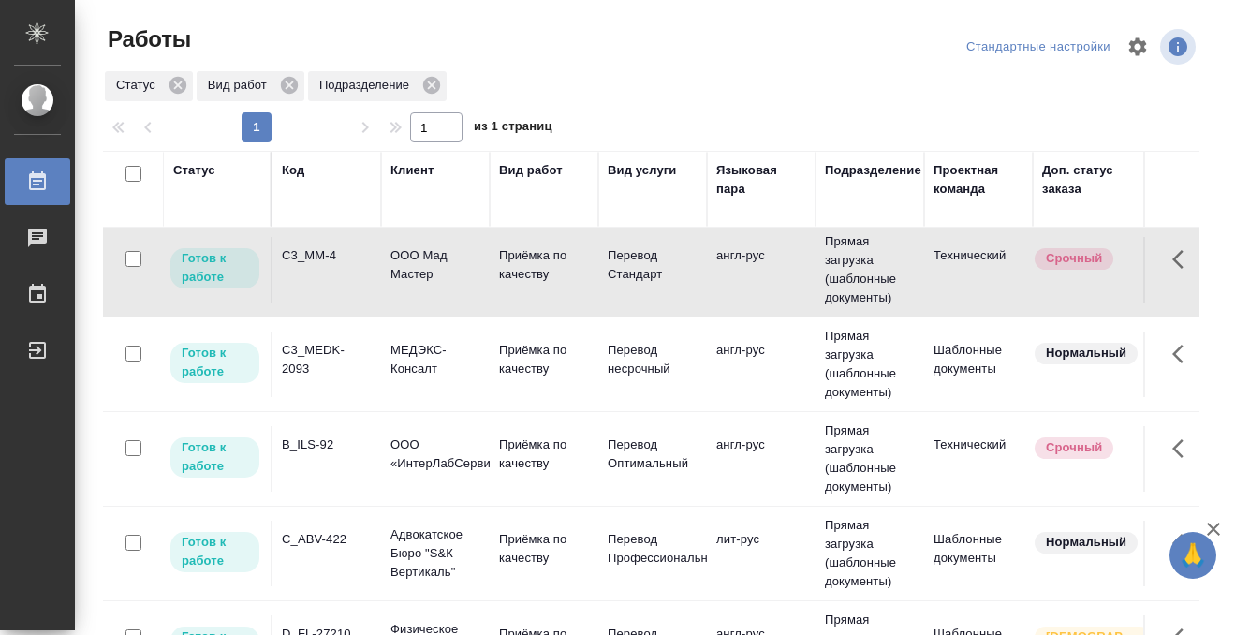
click at [330, 208] on td "C3_MM-4" at bounding box center [326, 175] width 109 height 66
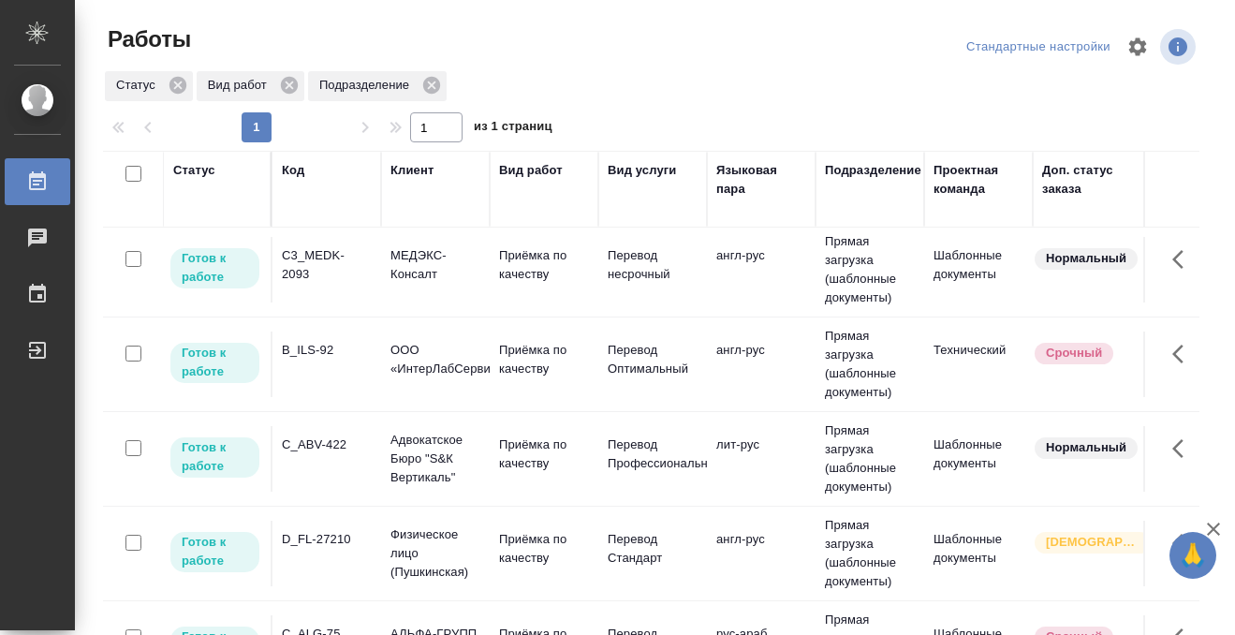
click at [318, 189] on div "C3_MEDK-2093" at bounding box center [327, 170] width 90 height 37
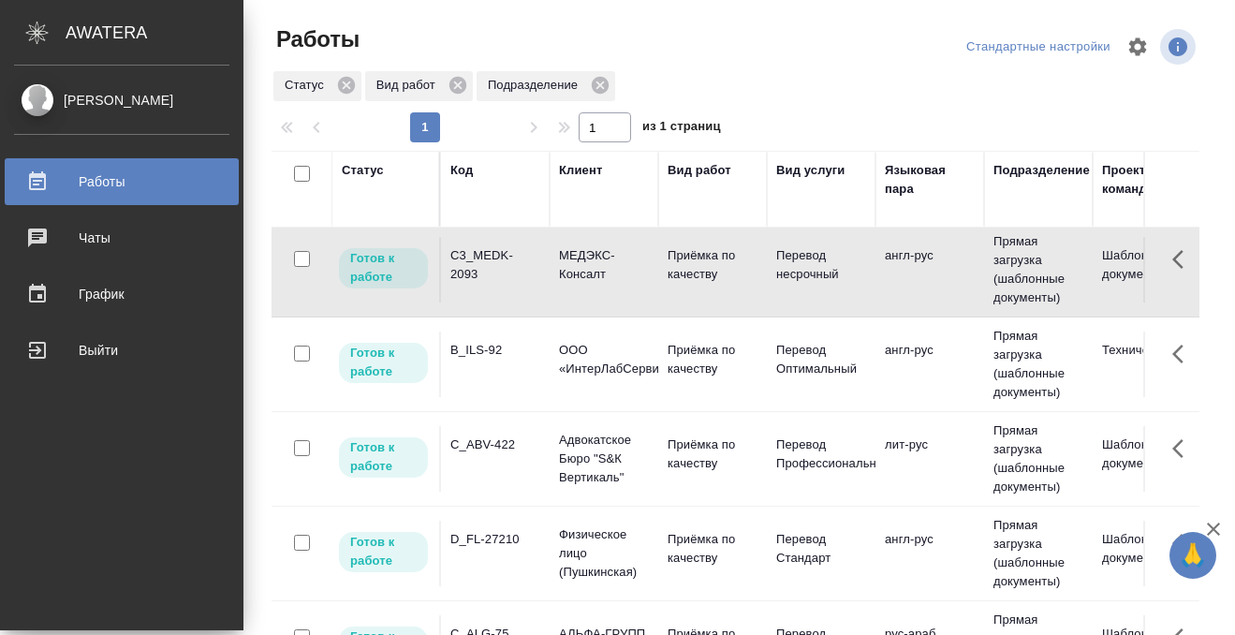
click at [327, 208] on td at bounding box center [302, 175] width 61 height 66
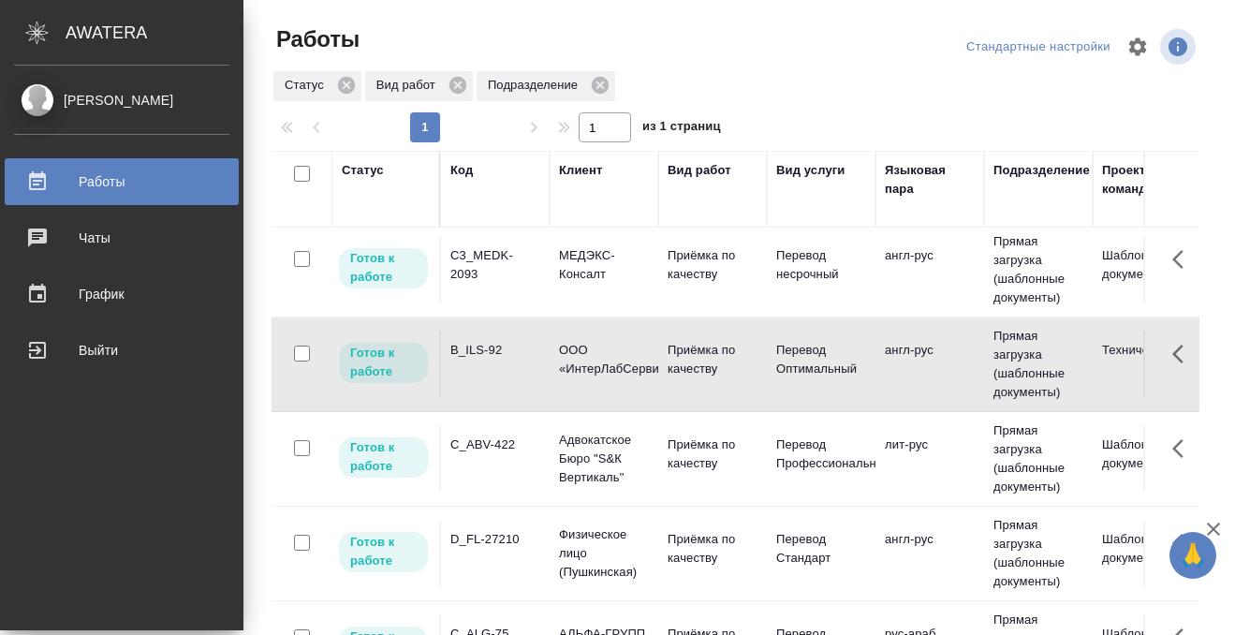
click at [446, 208] on td "B_ILS-92" at bounding box center [495, 175] width 109 height 66
click at [505, 189] on div "C_ABV-422" at bounding box center [495, 170] width 90 height 37
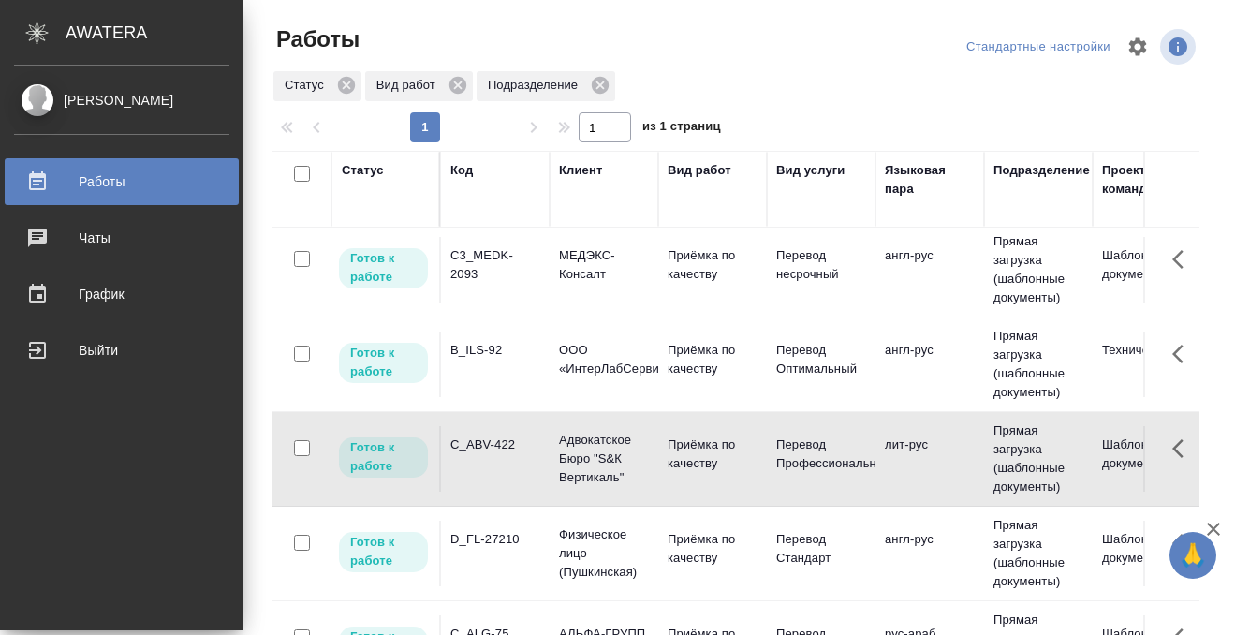
click at [505, 189] on div "C_ABV-422" at bounding box center [495, 170] width 90 height 37
click at [494, 189] on div "D_FL-27210" at bounding box center [495, 170] width 90 height 37
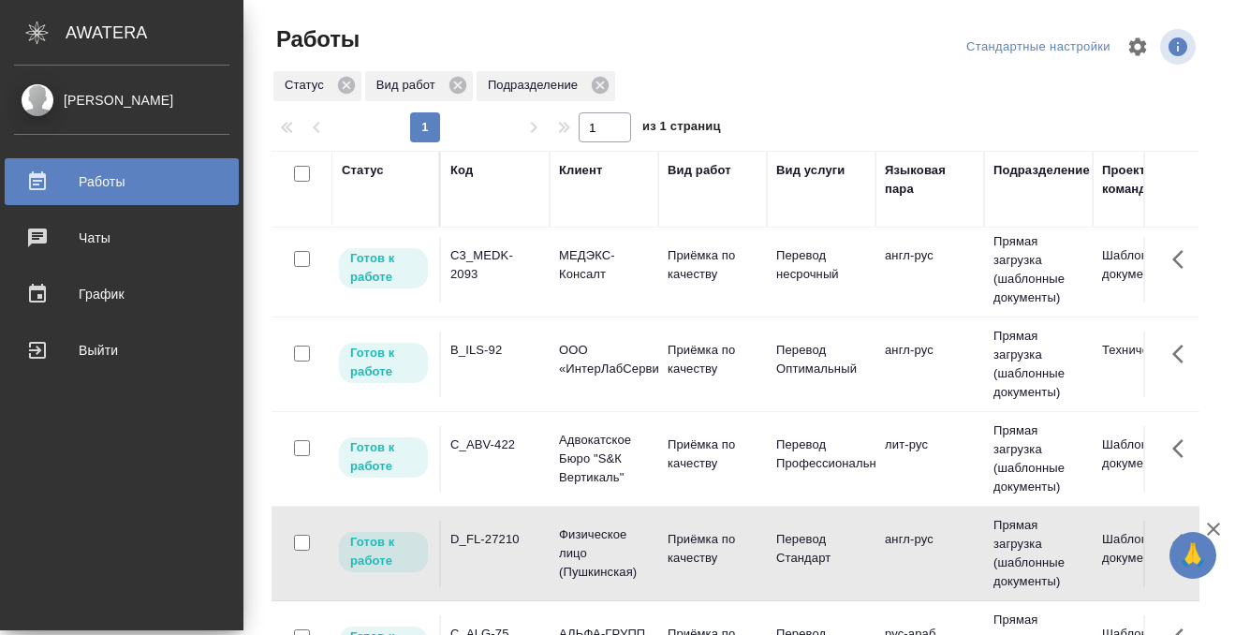
click at [494, 189] on div "D_FL-27210" at bounding box center [495, 170] width 90 height 37
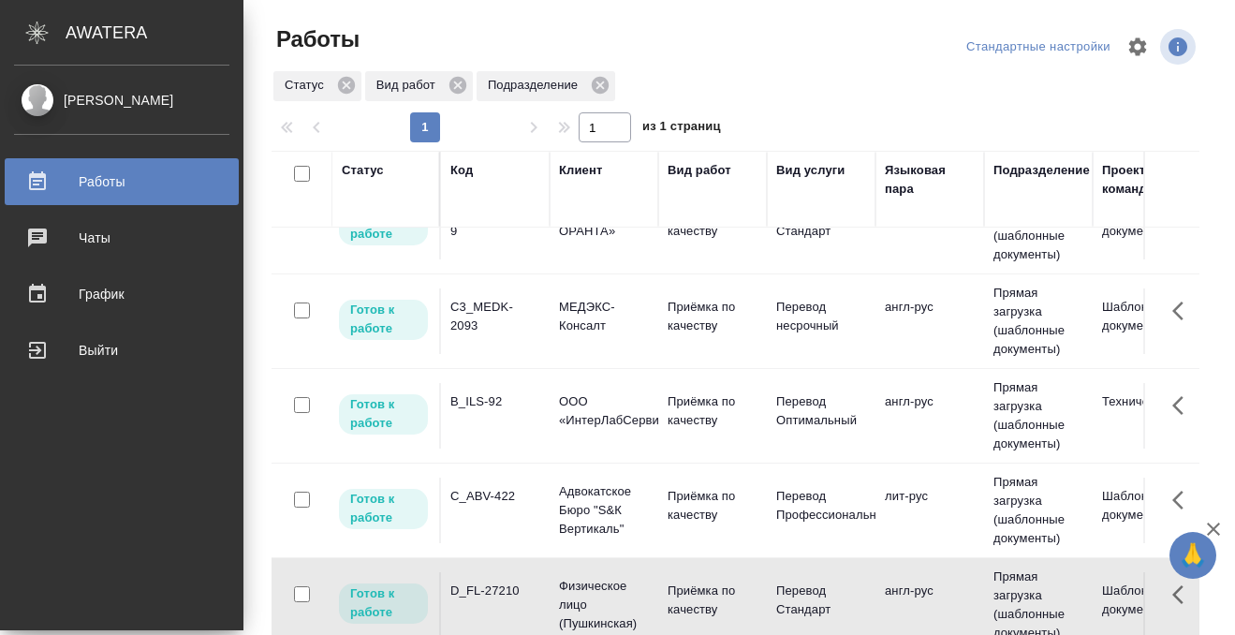
scroll to position [50, 0]
click at [468, 240] on div "B_ILS-92" at bounding box center [495, 220] width 90 height 37
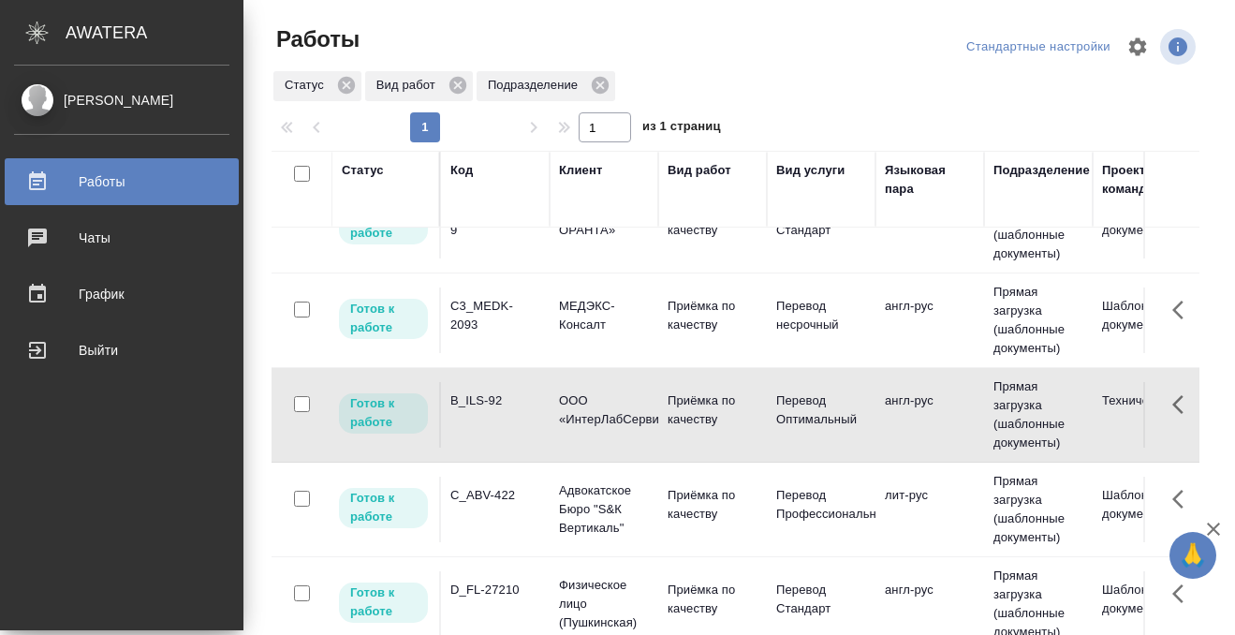
click at [468, 240] on div "B_ILS-92" at bounding box center [495, 220] width 90 height 37
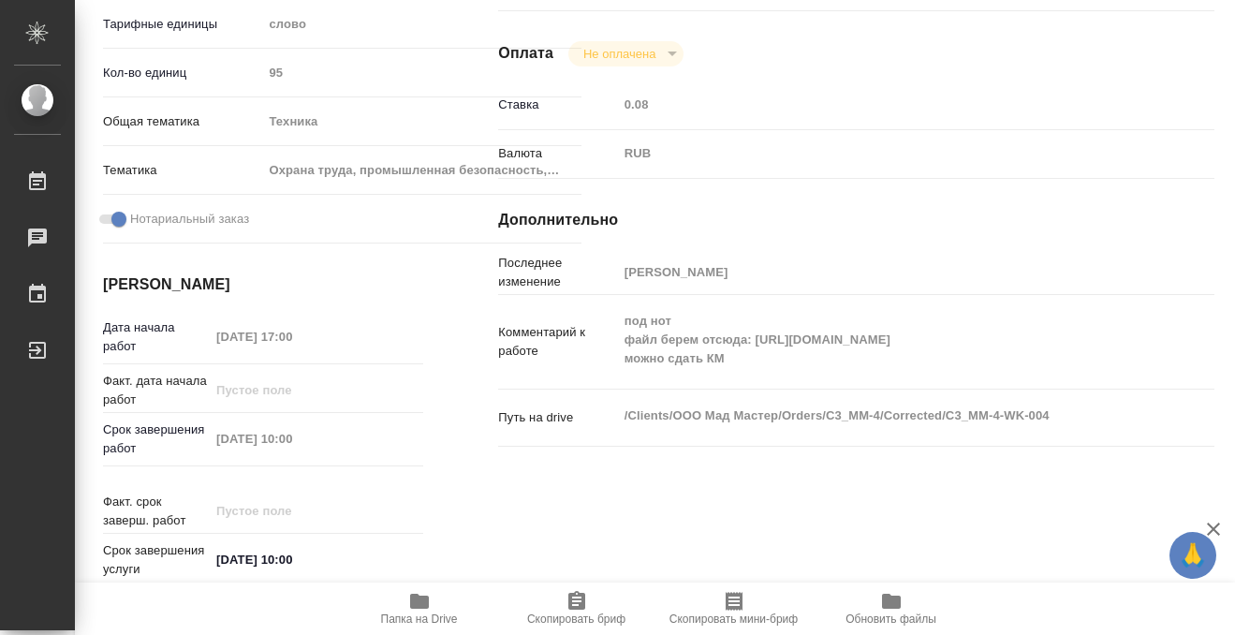
scroll to position [429, 0]
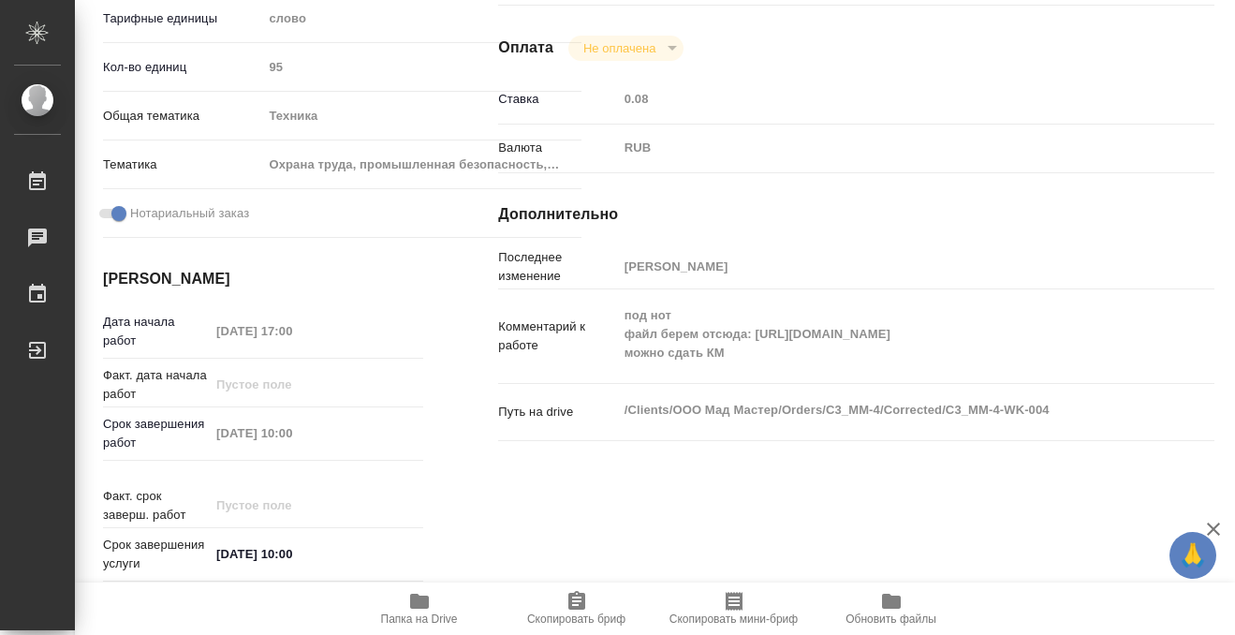
click at [417, 600] on icon "button" at bounding box center [419, 601] width 19 height 15
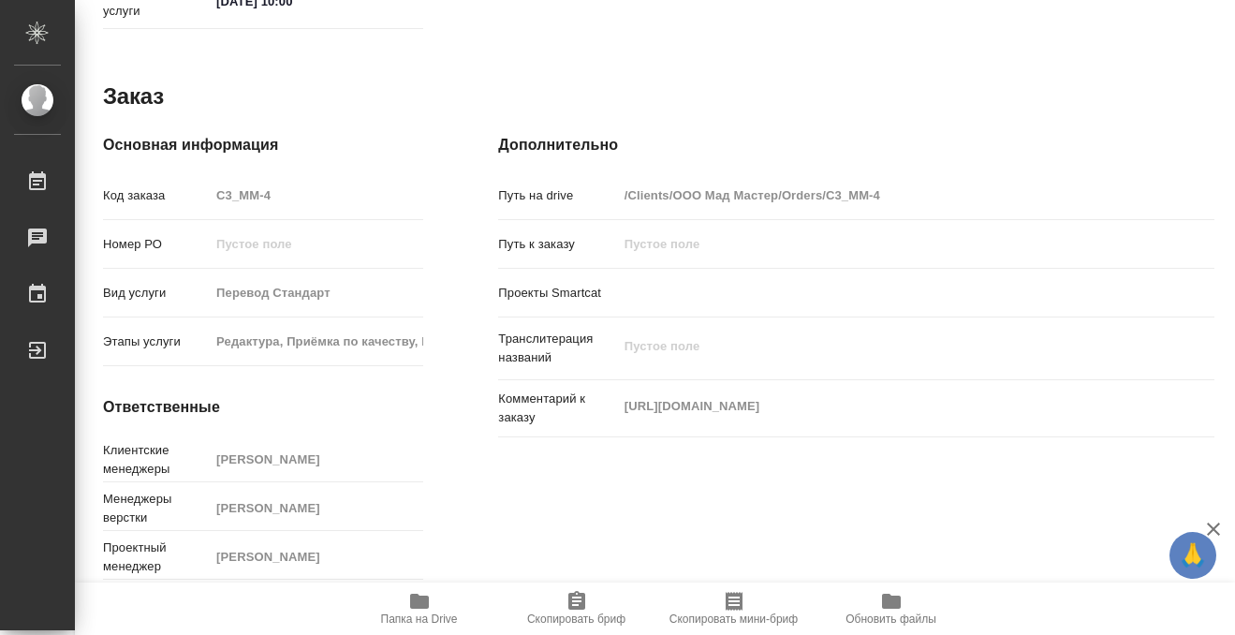
scroll to position [0, 0]
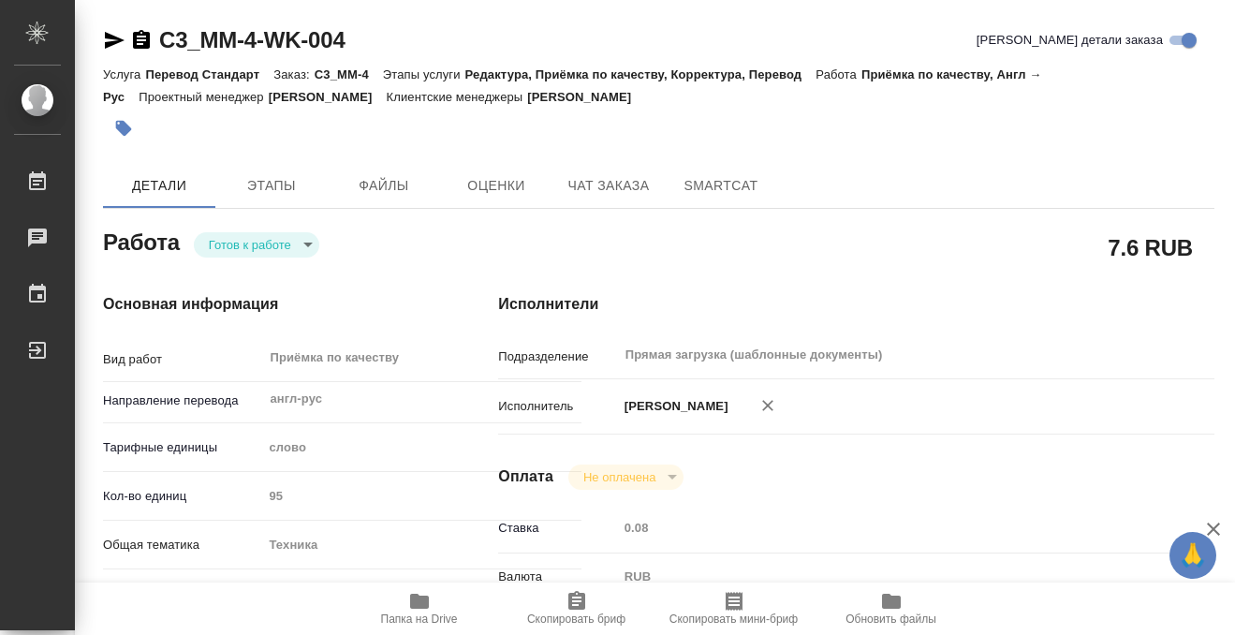
click at [134, 132] on button "button" at bounding box center [123, 128] width 41 height 41
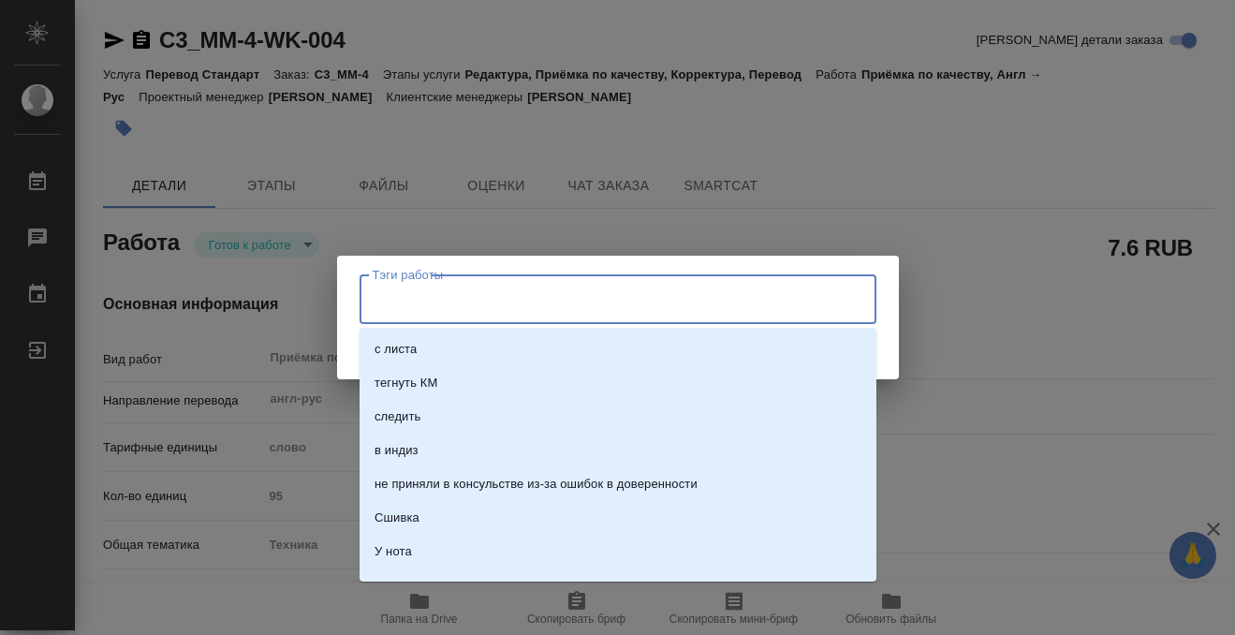
click at [454, 305] on input "Тэги работы" at bounding box center [600, 299] width 464 height 32
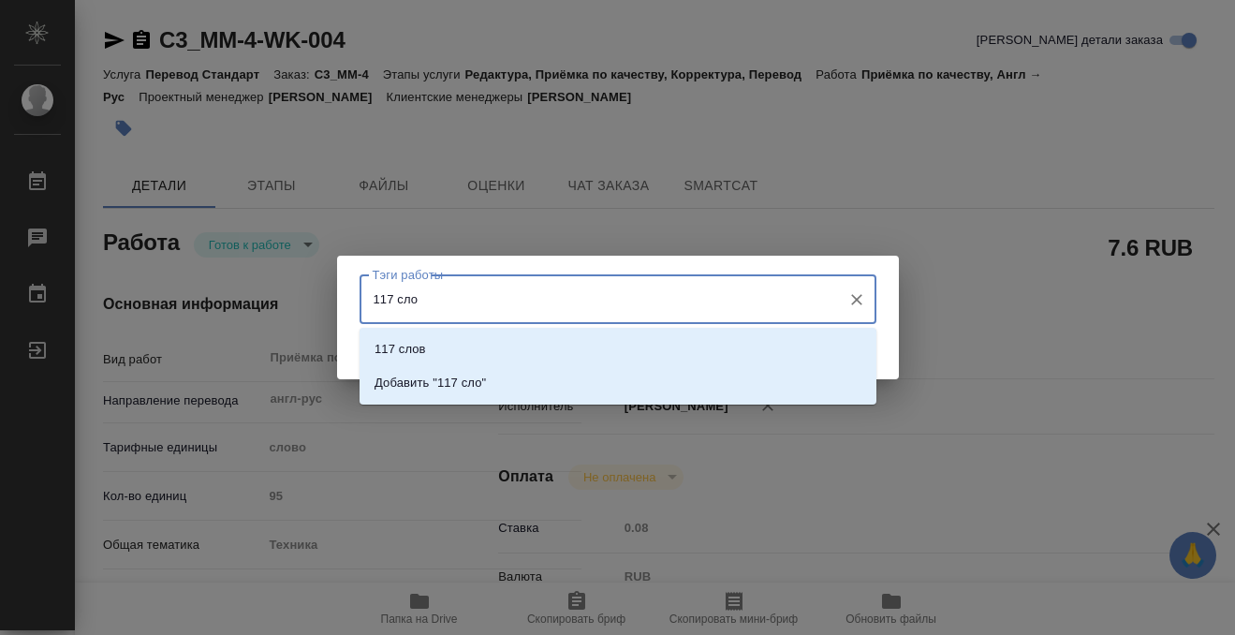
type input "117 слов"
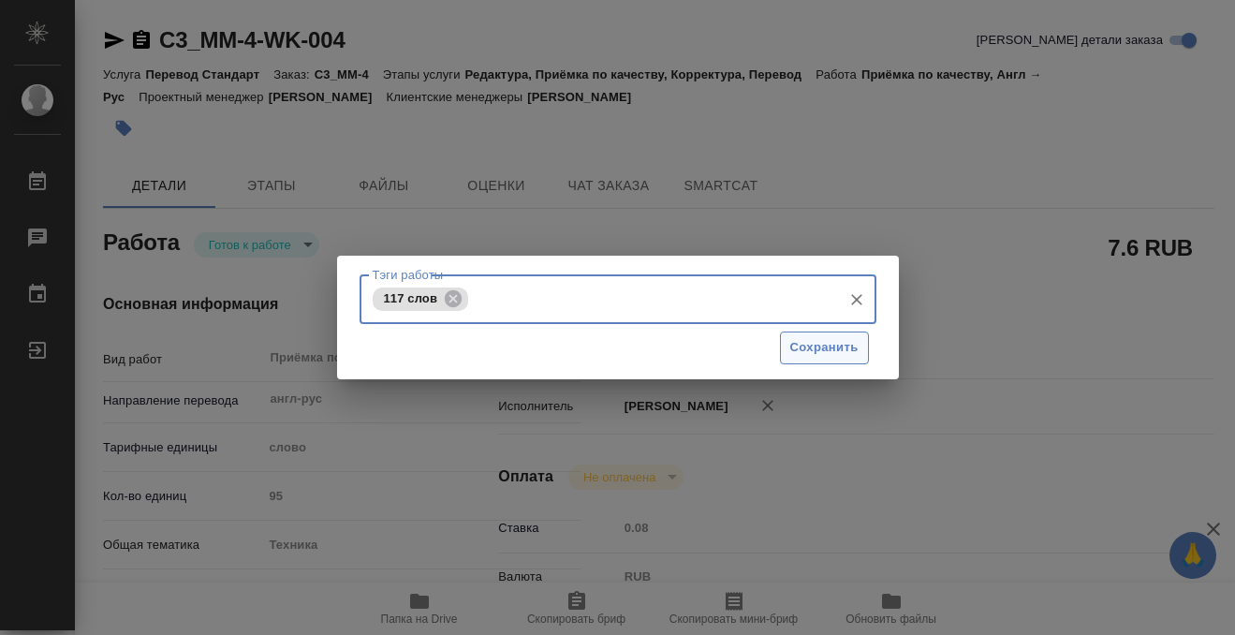
click at [835, 351] on span "Сохранить" at bounding box center [824, 348] width 68 height 22
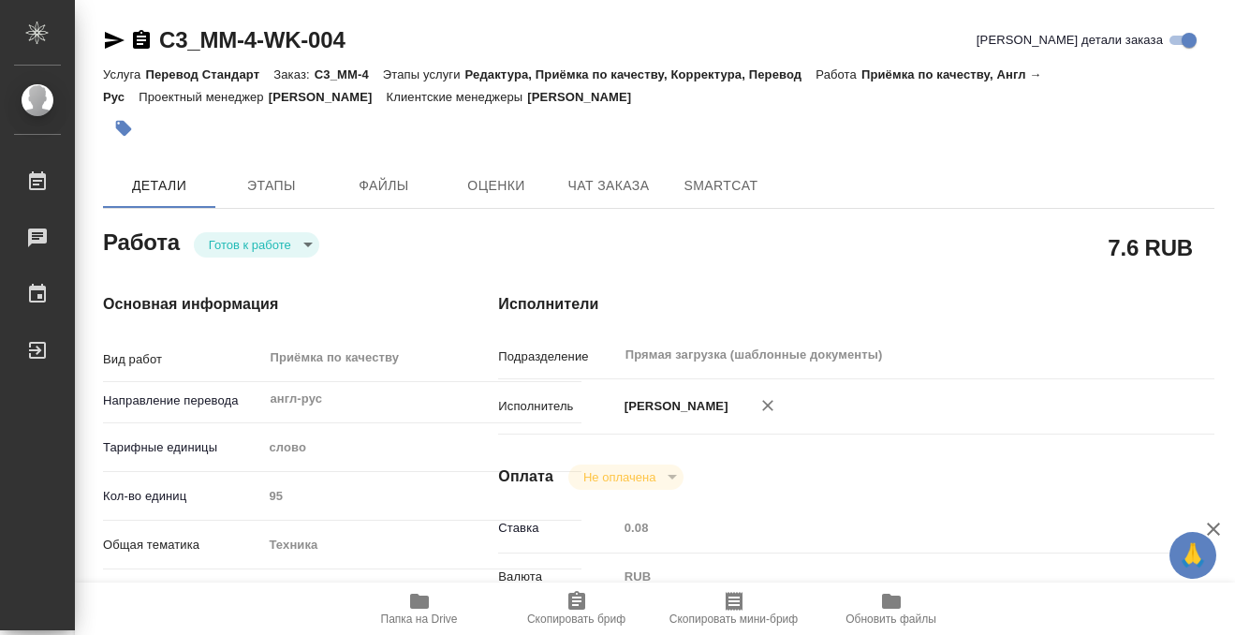
type input "readyForWork"
type input "англ-рус"
type input "5a8b1489cc6b4906c91bfd90"
type input "95"
type input "tech"
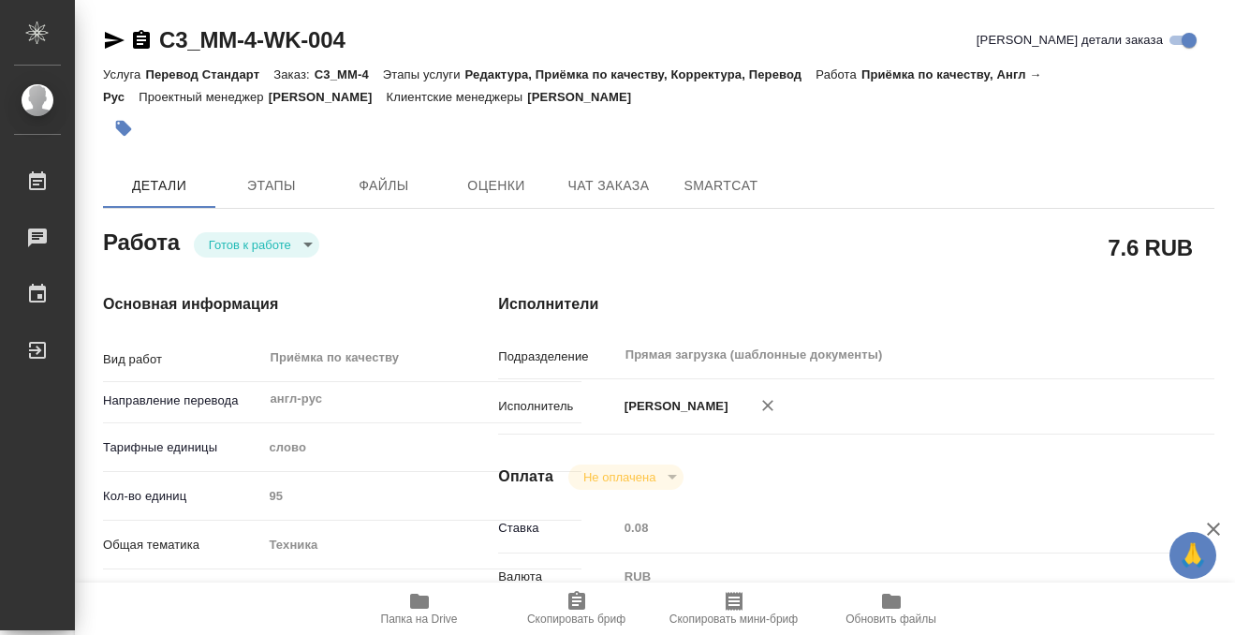
type input "5f647205b73bc97568ca66b9"
checkbox input "true"
type input "11.08.2025 17:00"
type input "12.08.2025 10:00"
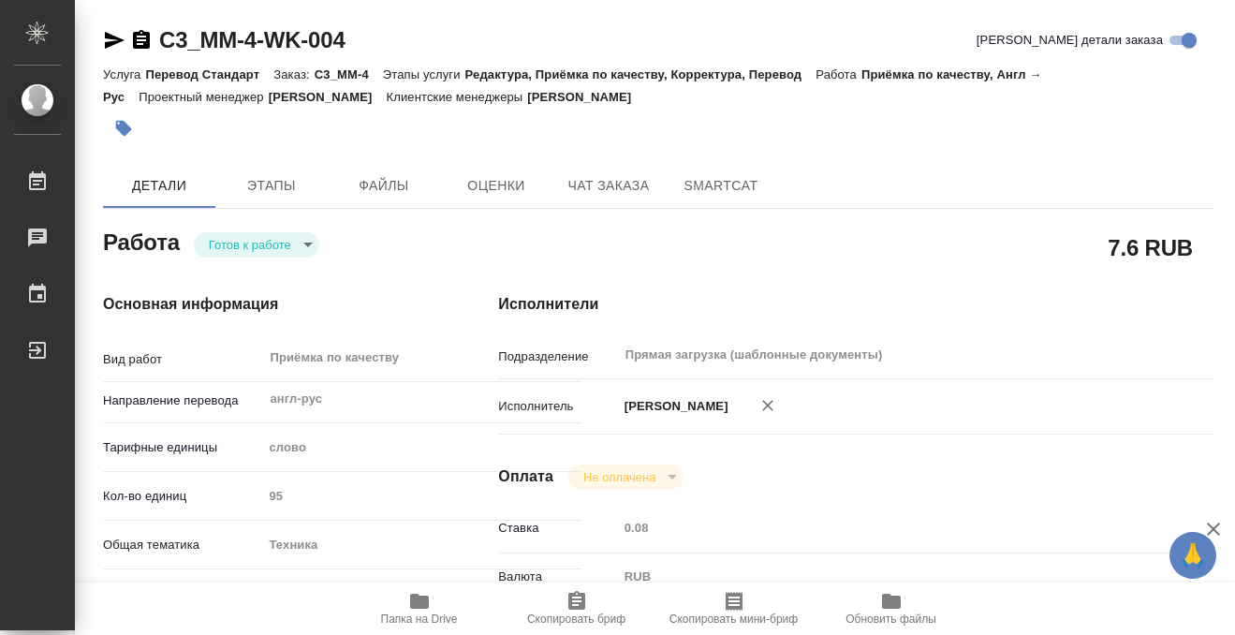
type input "Прямая загрузка (шаблонные документы)"
type input "notPayed"
type input "0.08"
type input "RUB"
type input "[PERSON_NAME]"
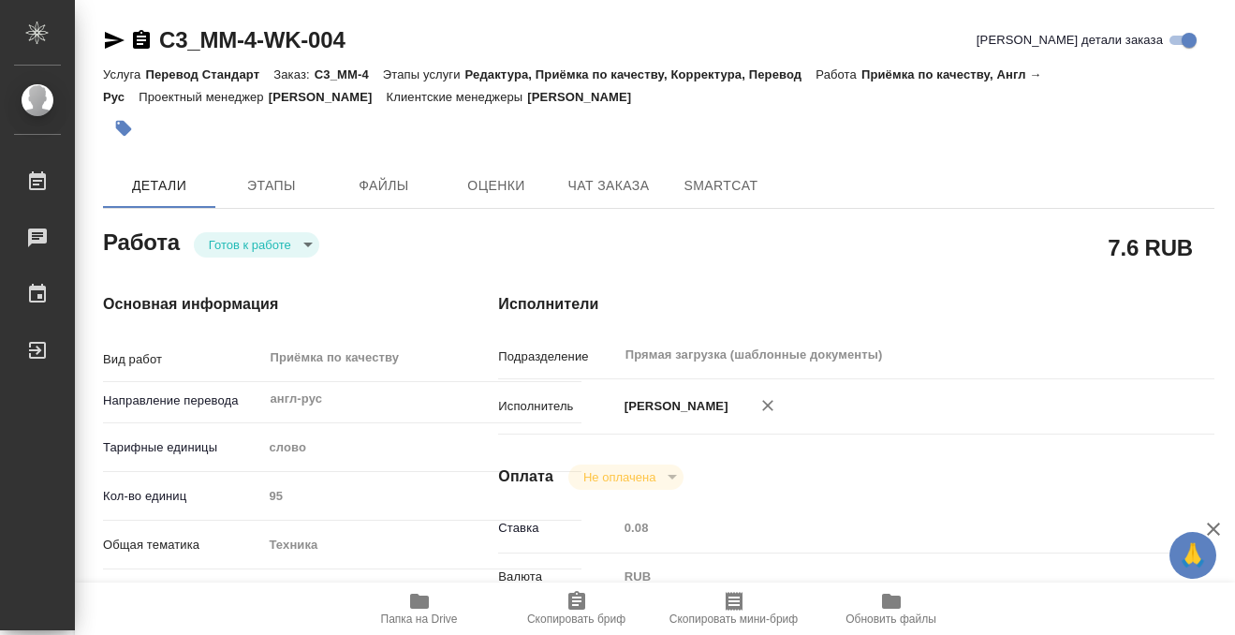
type input "C3_MM-4"
type input "Перевод Стандарт"
type input "Редактура, Приёмка по качеству, Корректура, Перевод"
type input "[PERSON_NAME]"
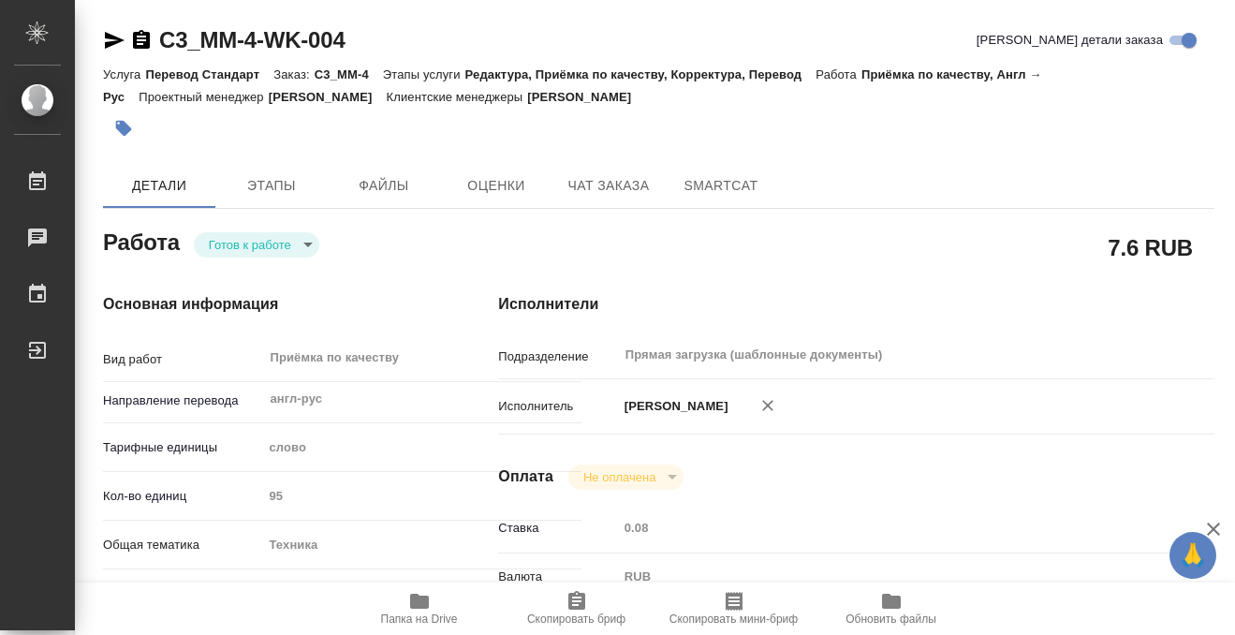
type input "/Clients/ООО Мад Мастер/Orders/C3_MM-4"
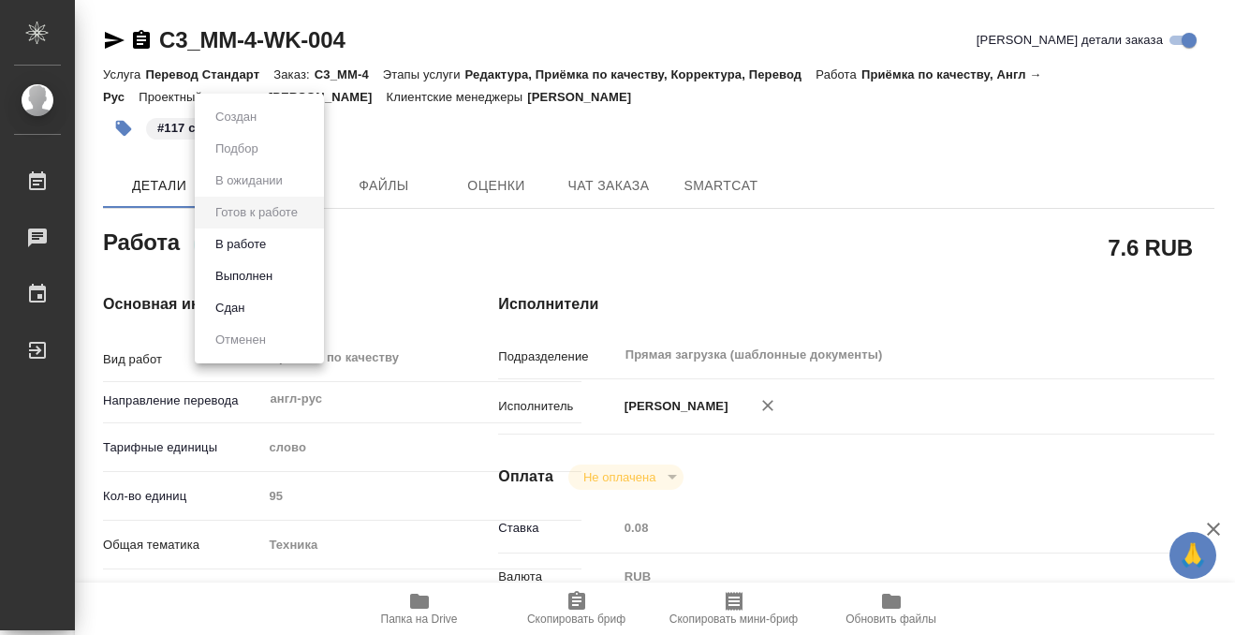
click at [299, 245] on body "🙏 .cls-1 fill:#fff; AWATERA Kobzeva Elizaveta Работы 0 Чаты График Выйти C3_MM-…" at bounding box center [617, 317] width 1235 height 635
click at [285, 280] on li "Выполнен" at bounding box center [259, 276] width 129 height 32
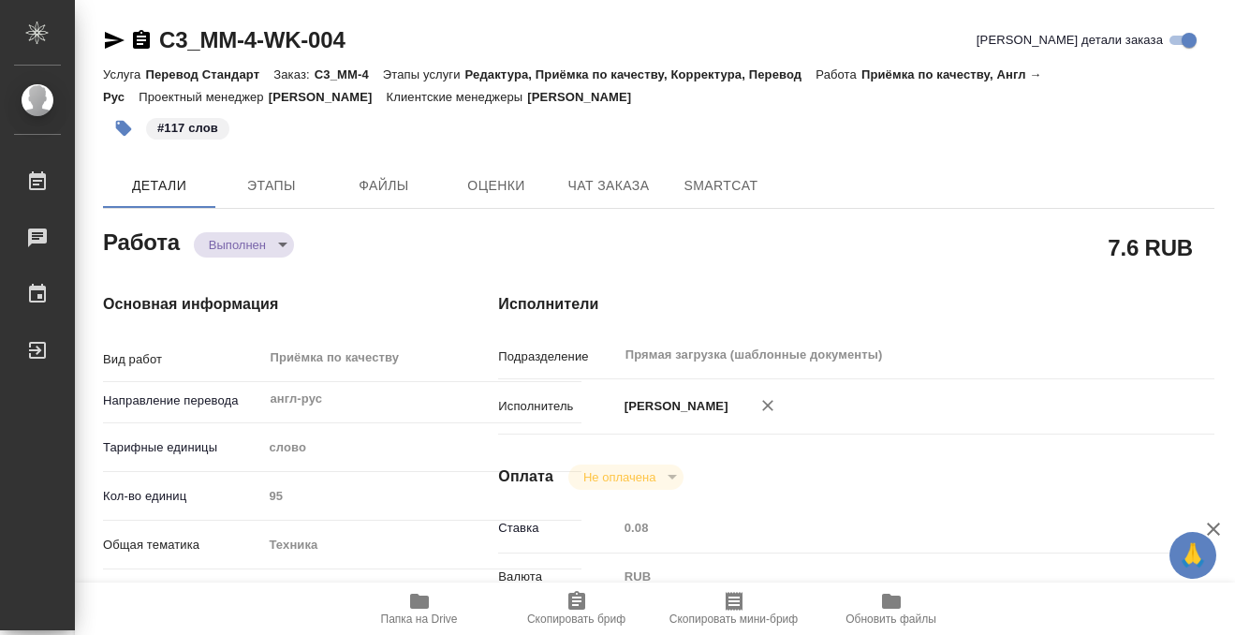
type textarea "x"
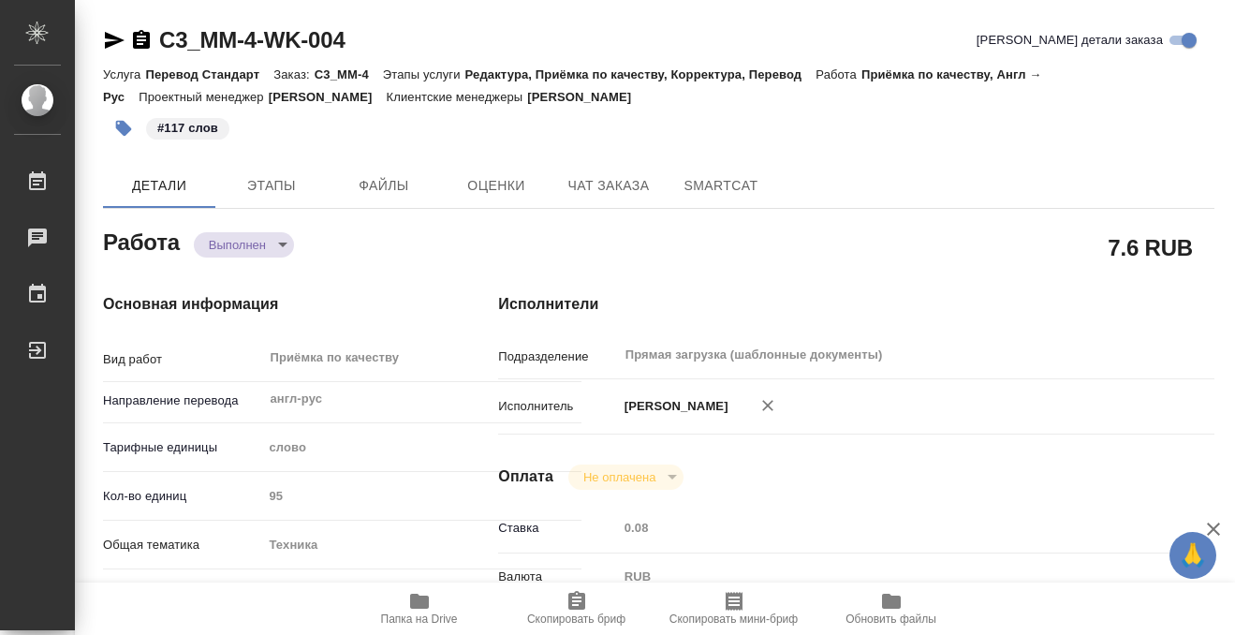
type textarea "x"
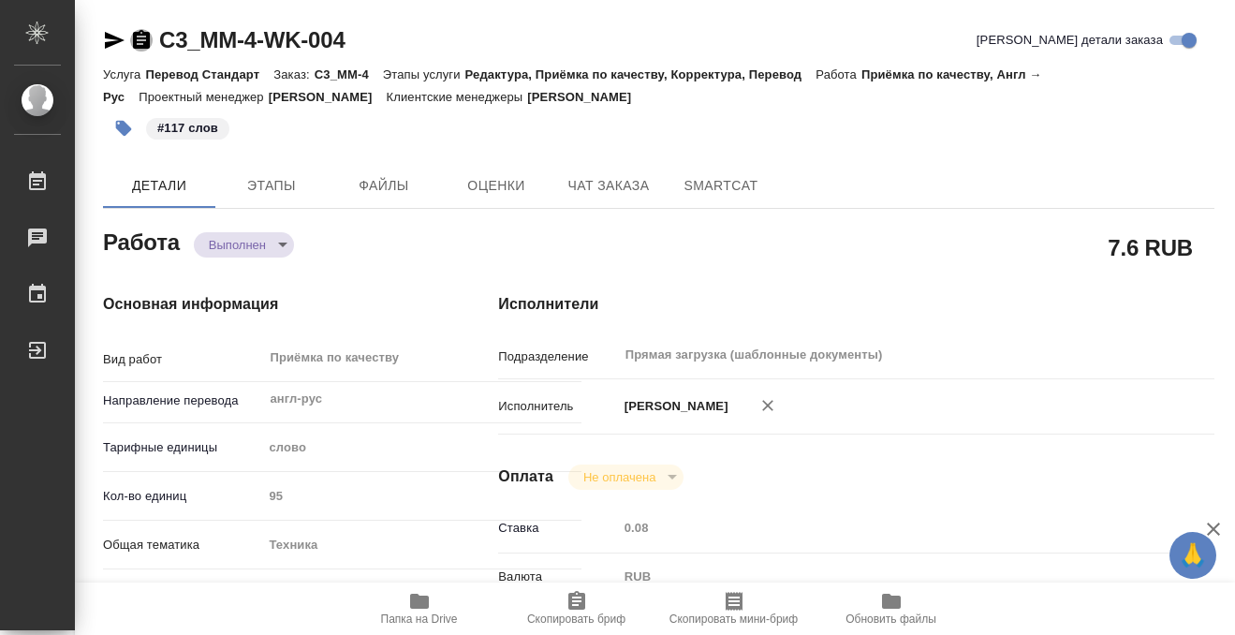
click at [142, 36] on icon "button" at bounding box center [141, 40] width 22 height 22
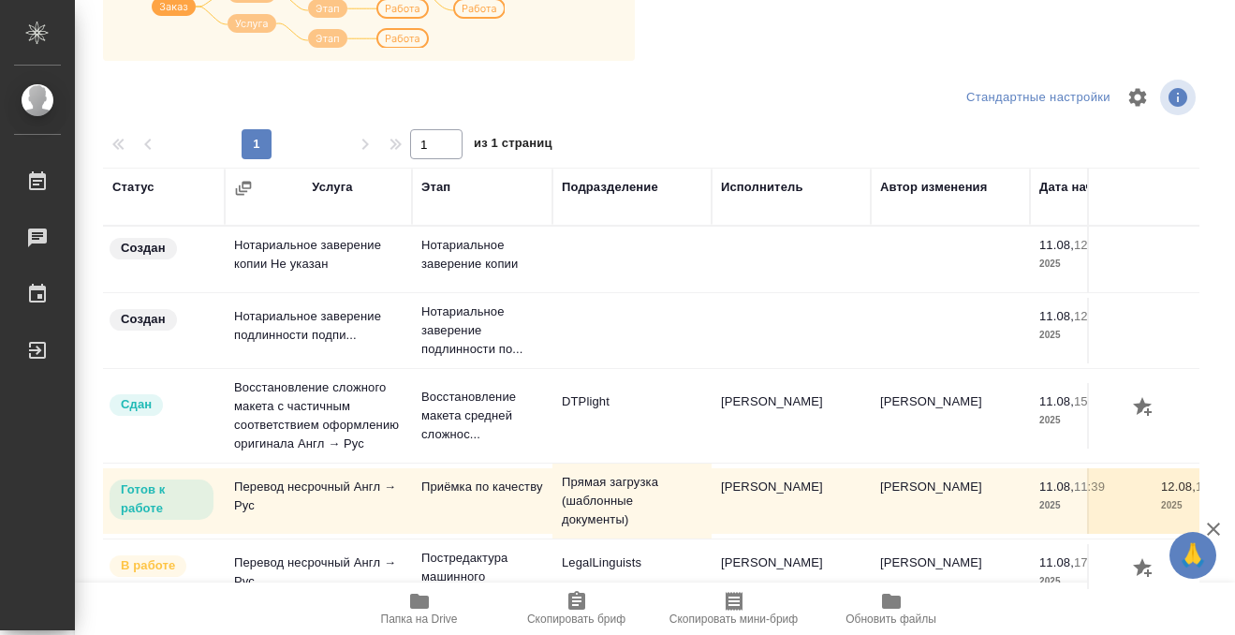
scroll to position [26, 0]
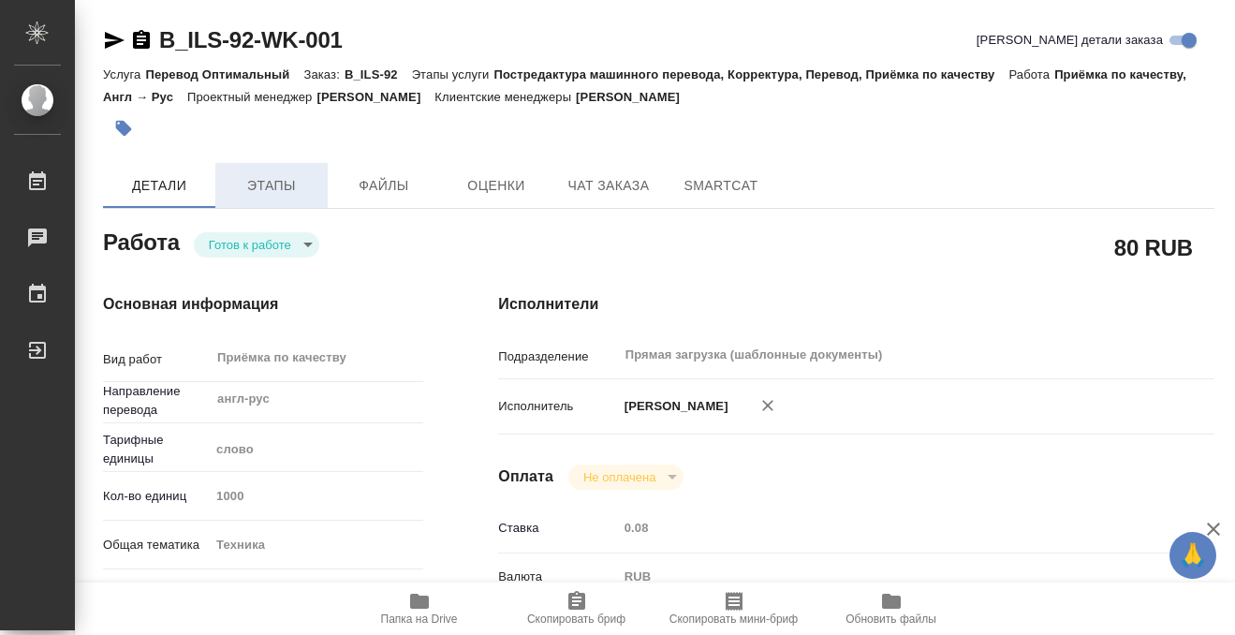
click at [278, 163] on button "Этапы" at bounding box center [271, 185] width 112 height 45
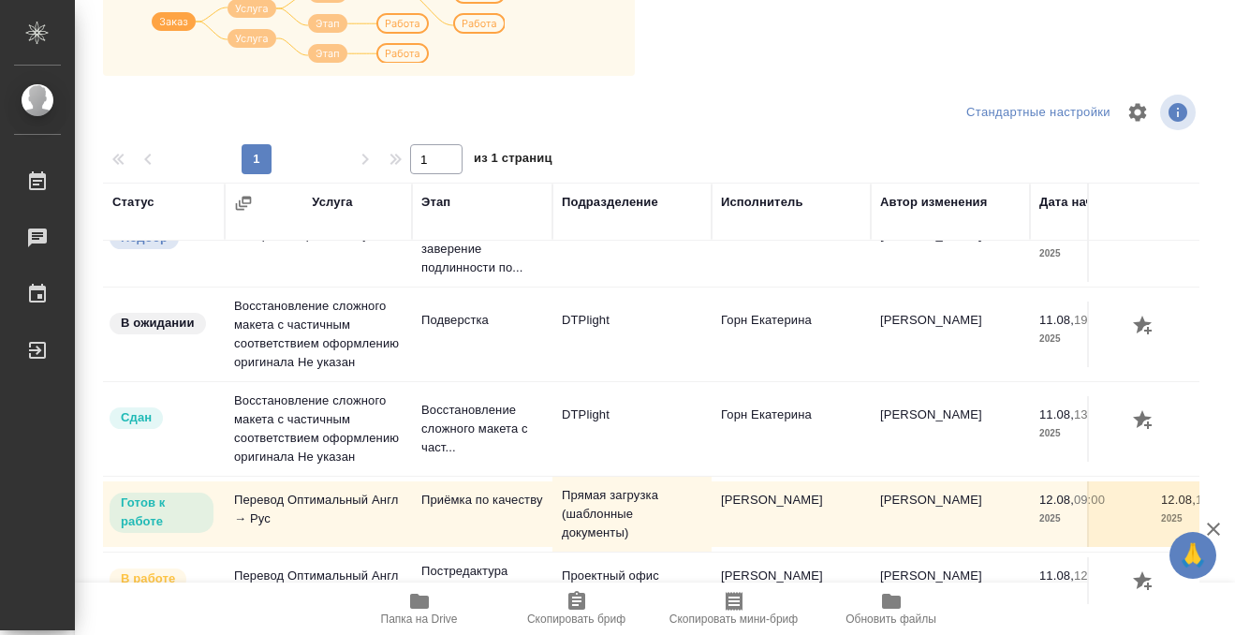
scroll to position [121, 0]
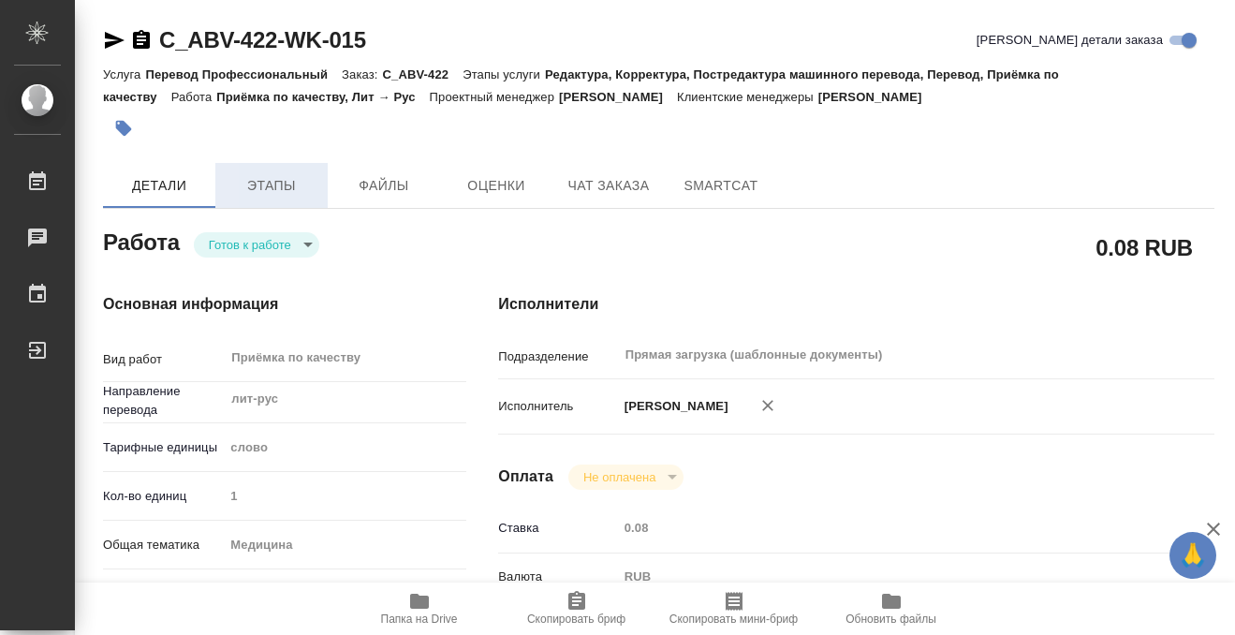
click at [252, 180] on span "Этапы" at bounding box center [272, 185] width 90 height 23
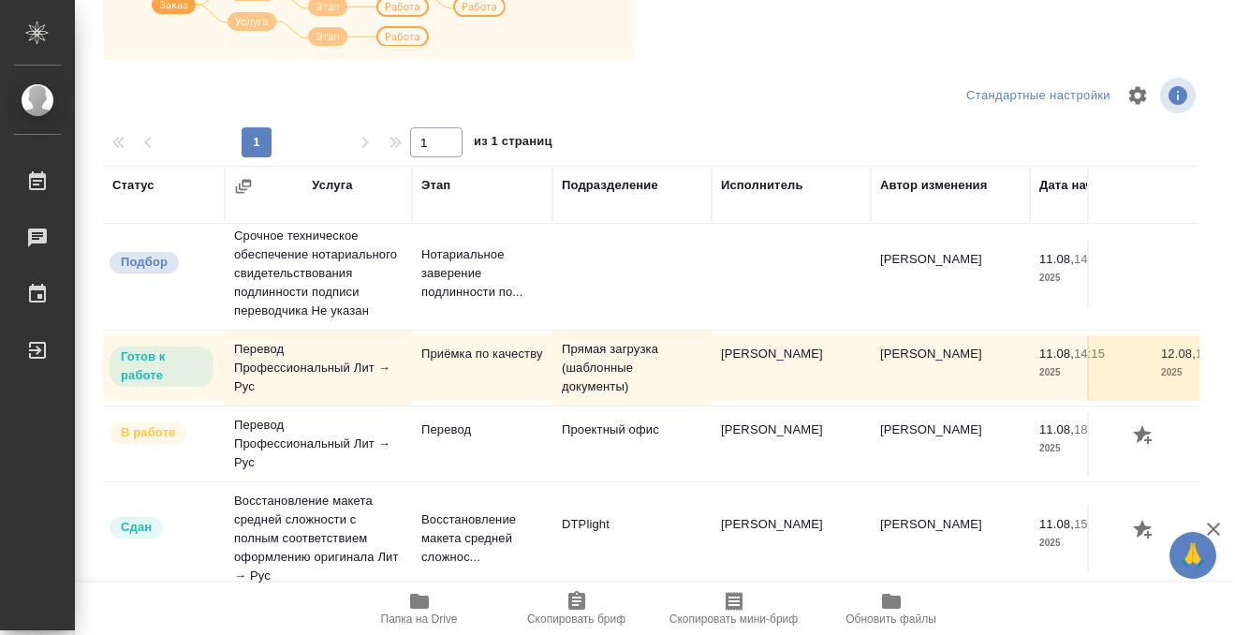
scroll to position [16, 0]
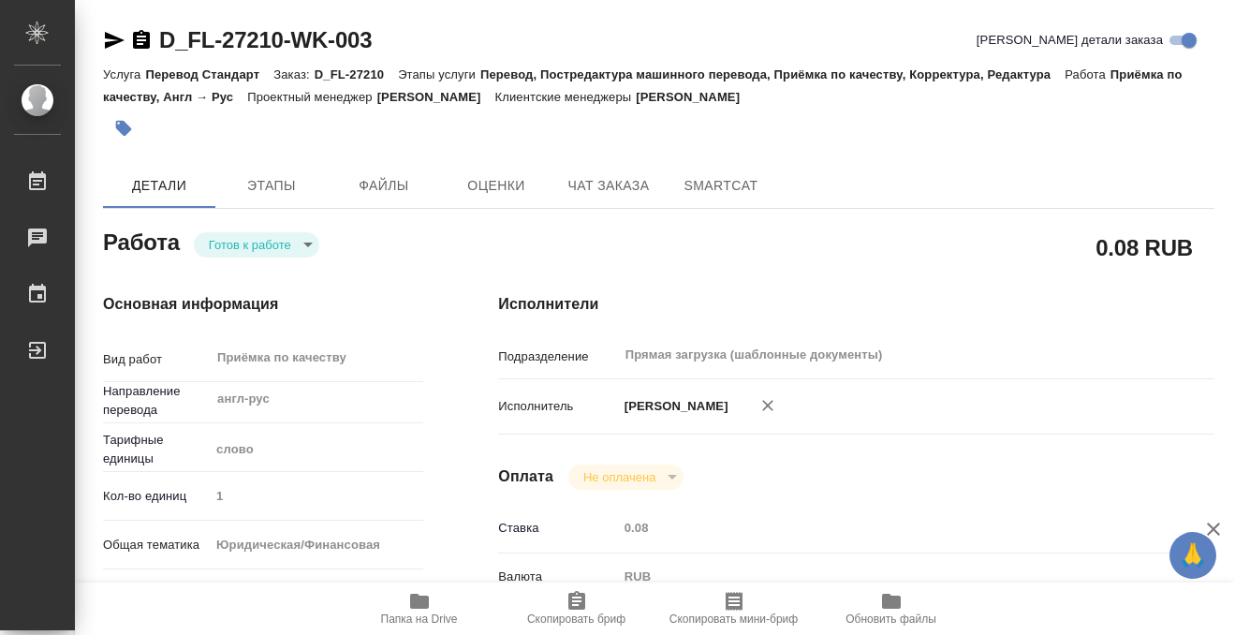
scroll to position [590, 0]
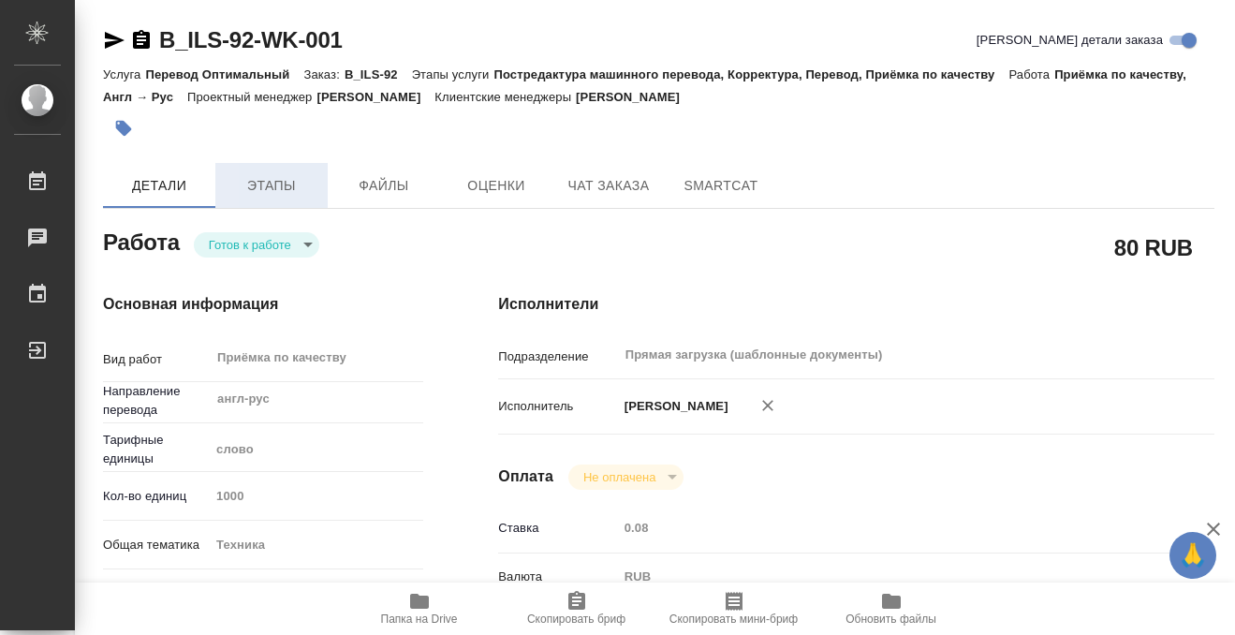
click at [305, 177] on span "Этапы" at bounding box center [272, 185] width 90 height 23
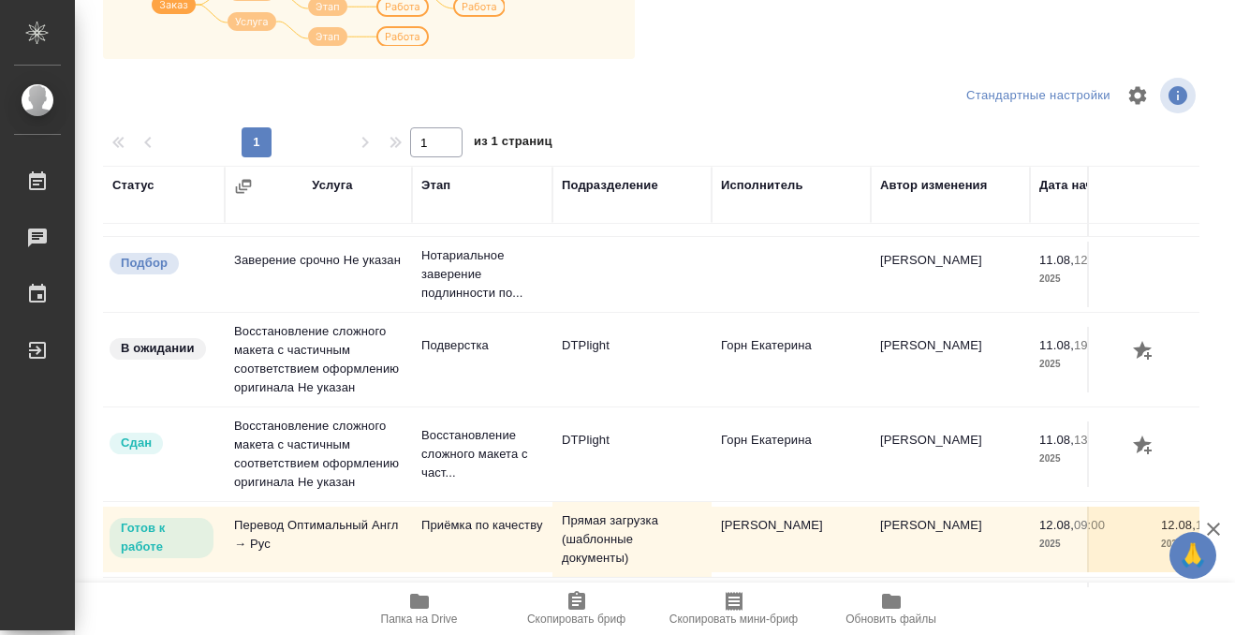
scroll to position [121, 0]
